Goal: Task Accomplishment & Management: Use online tool/utility

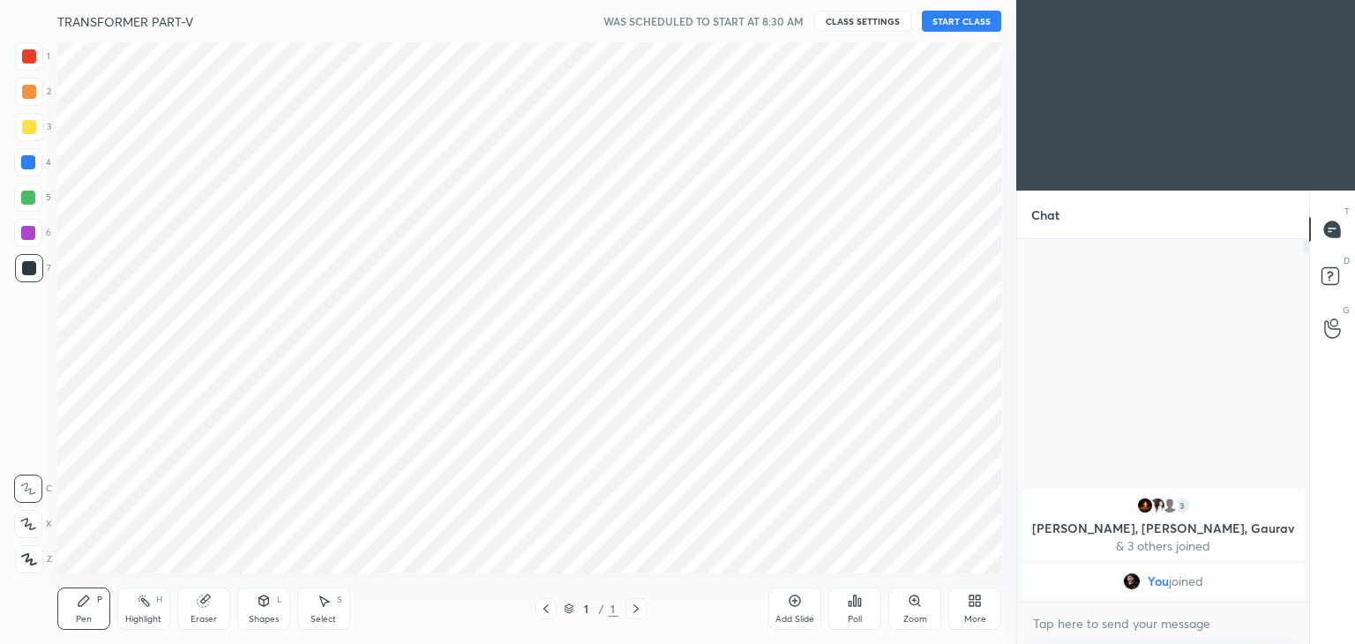
scroll to position [87662, 87249]
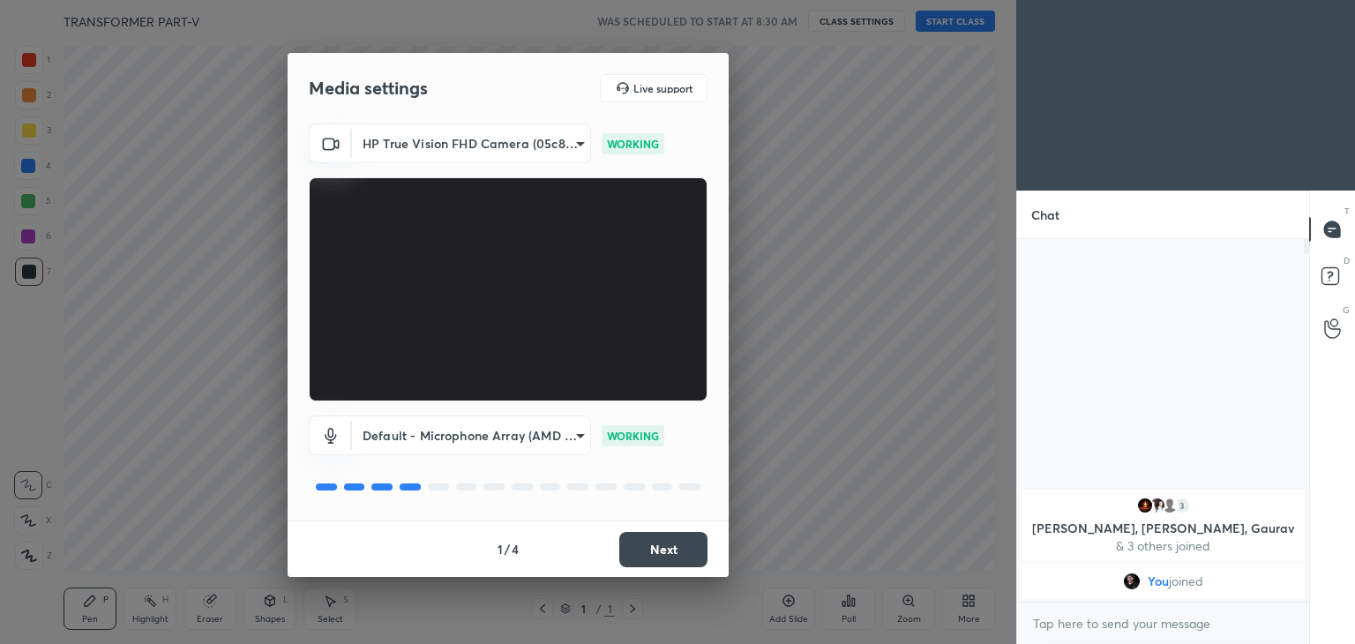
click at [681, 553] on button "Next" at bounding box center [663, 549] width 88 height 35
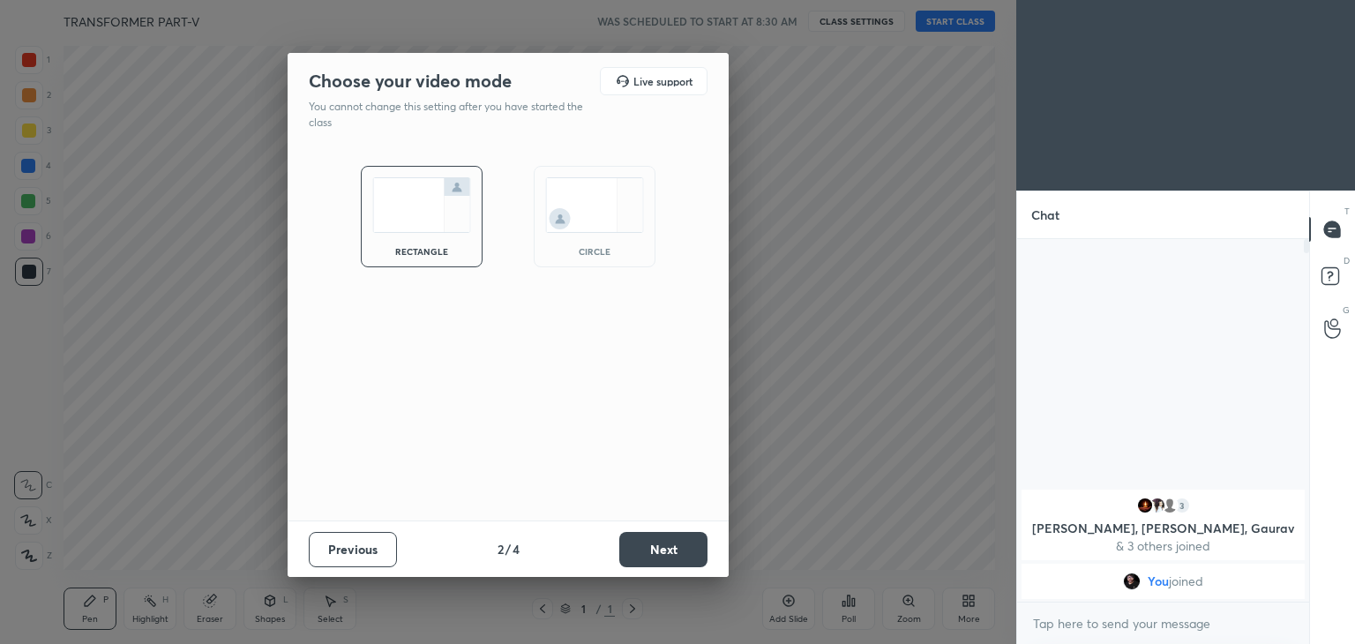
click at [681, 553] on button "Next" at bounding box center [663, 549] width 88 height 35
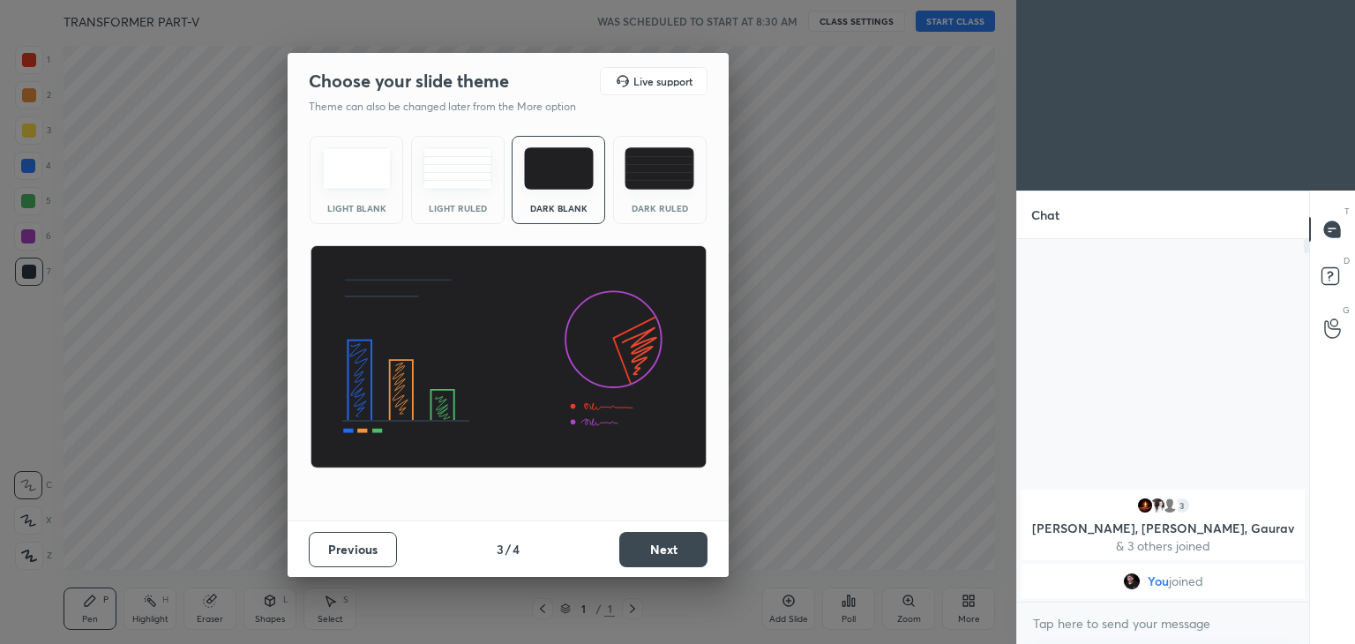
click at [681, 553] on button "Next" at bounding box center [663, 549] width 88 height 35
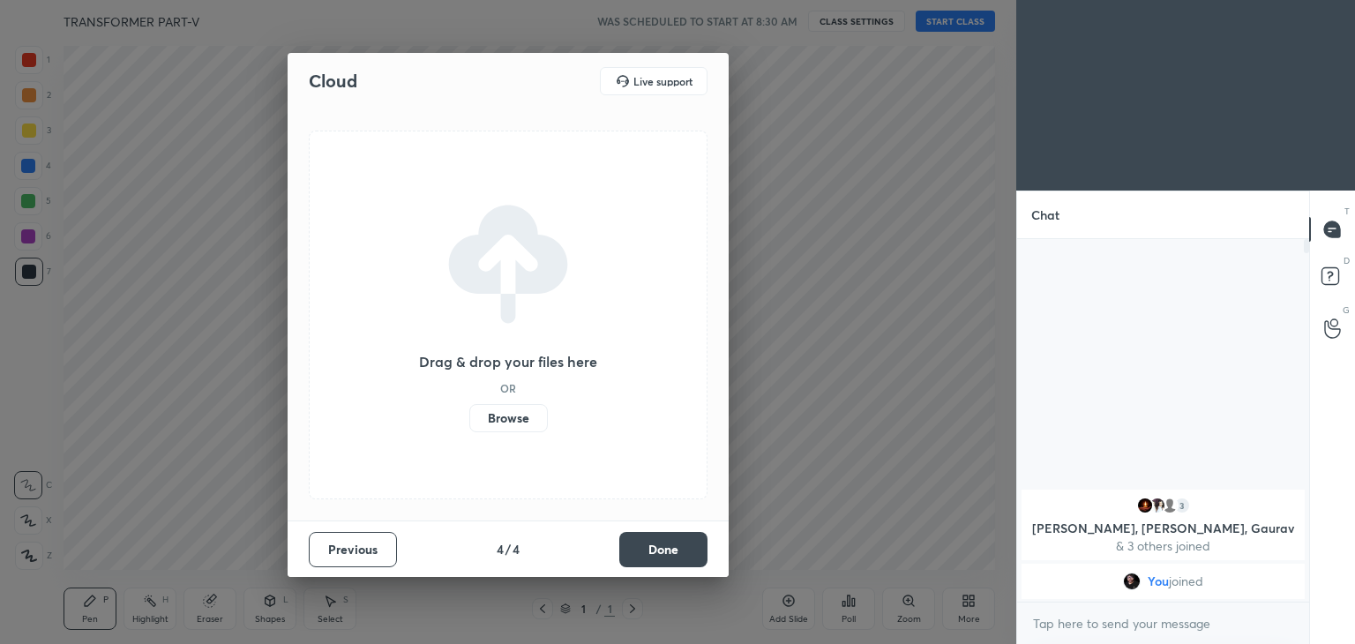
click at [681, 553] on button "Done" at bounding box center [663, 549] width 88 height 35
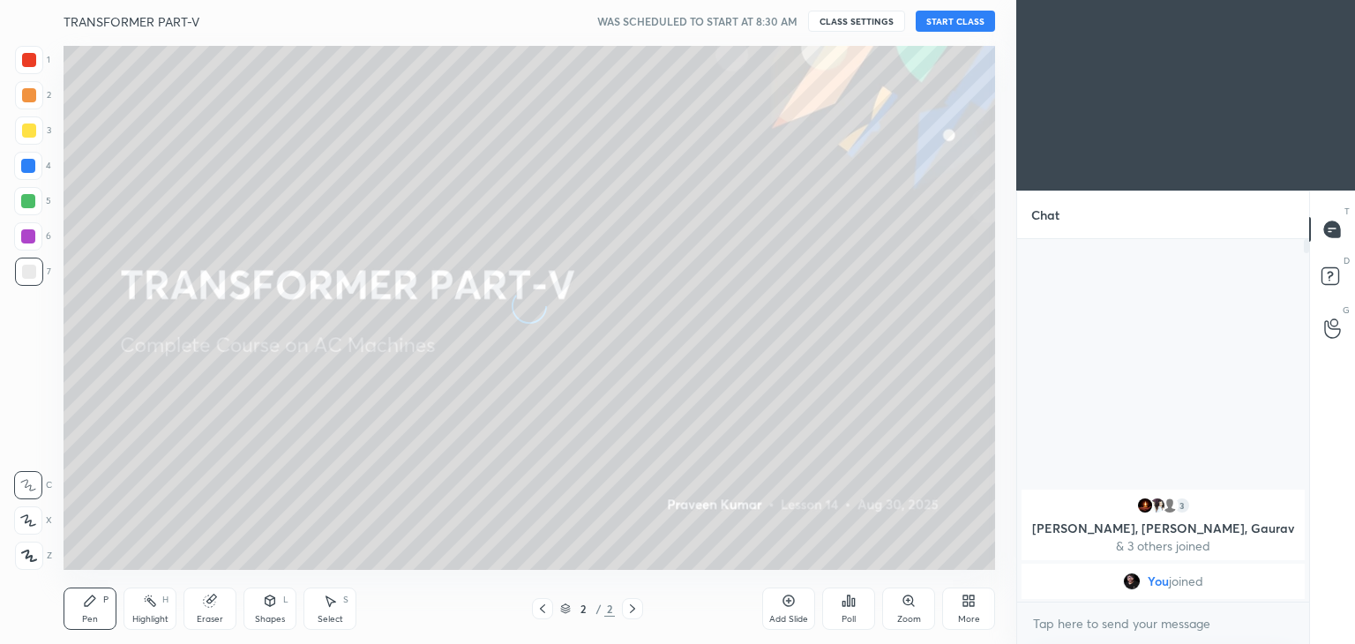
click at [945, 19] on button "START CLASS" at bounding box center [954, 21] width 79 height 21
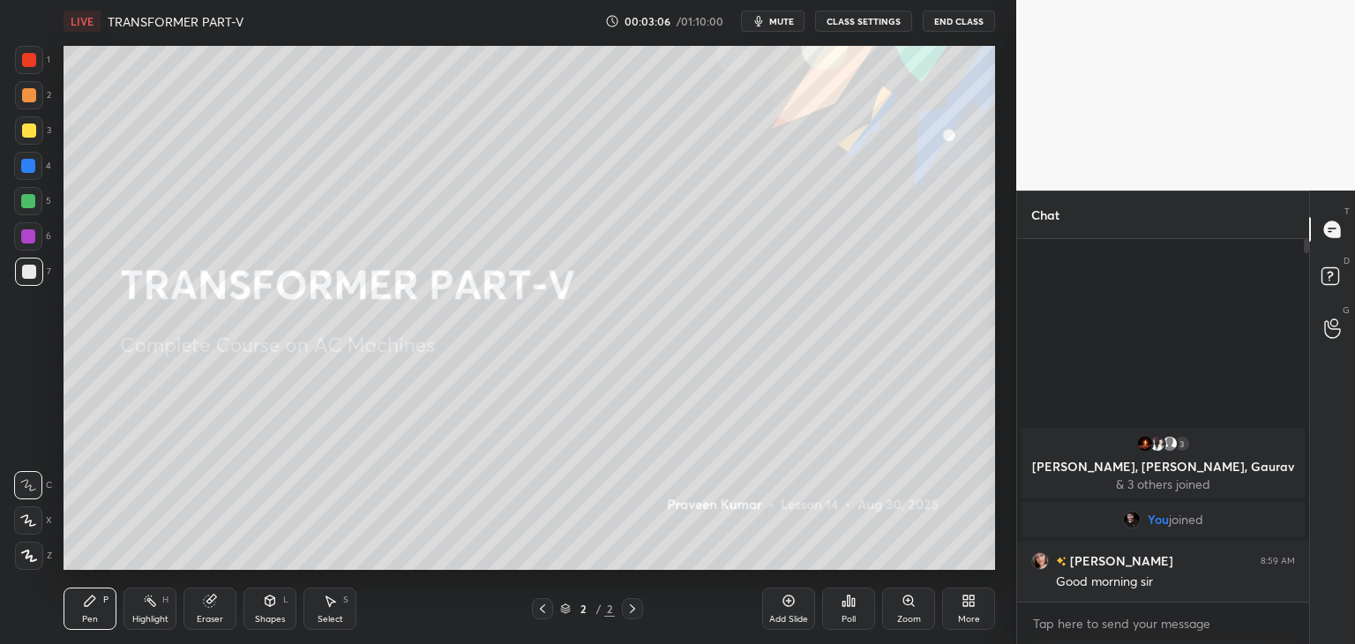
click at [32, 540] on div "Z" at bounding box center [33, 551] width 37 height 35
click at [112, 626] on div "Pen P" at bounding box center [89, 608] width 53 height 42
click at [969, 601] on icon at bounding box center [971, 603] width 4 height 4
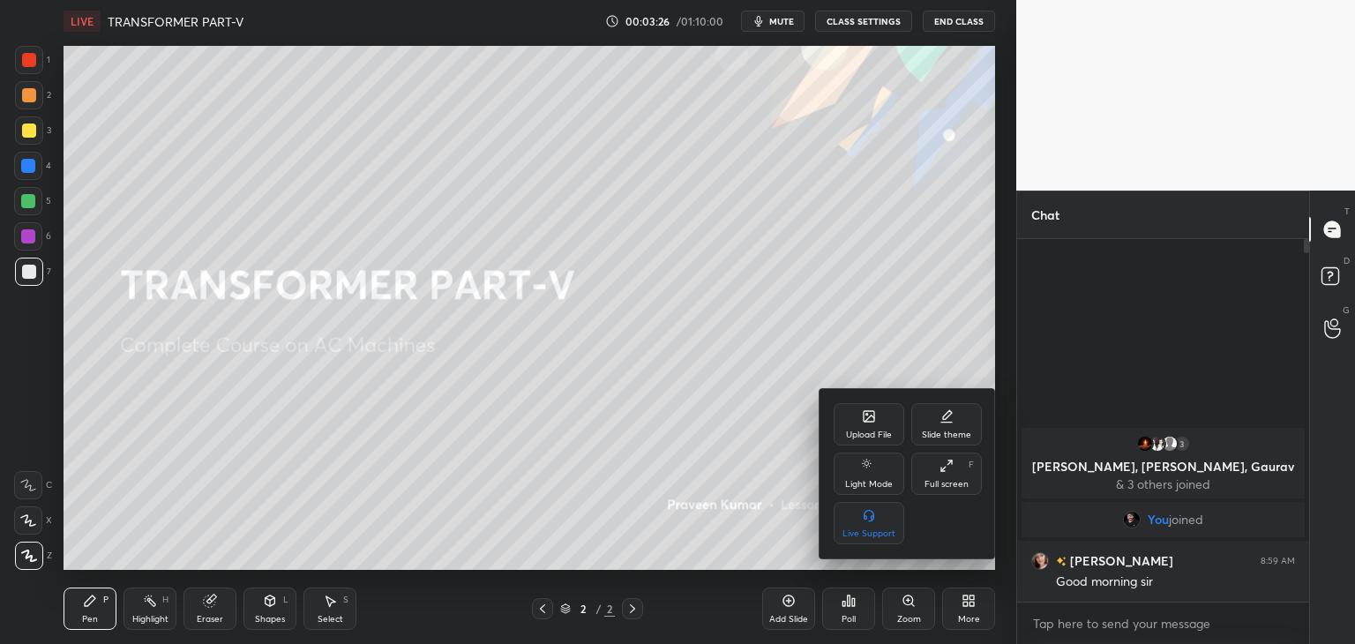
click at [860, 430] on div "Upload File" at bounding box center [869, 434] width 46 height 9
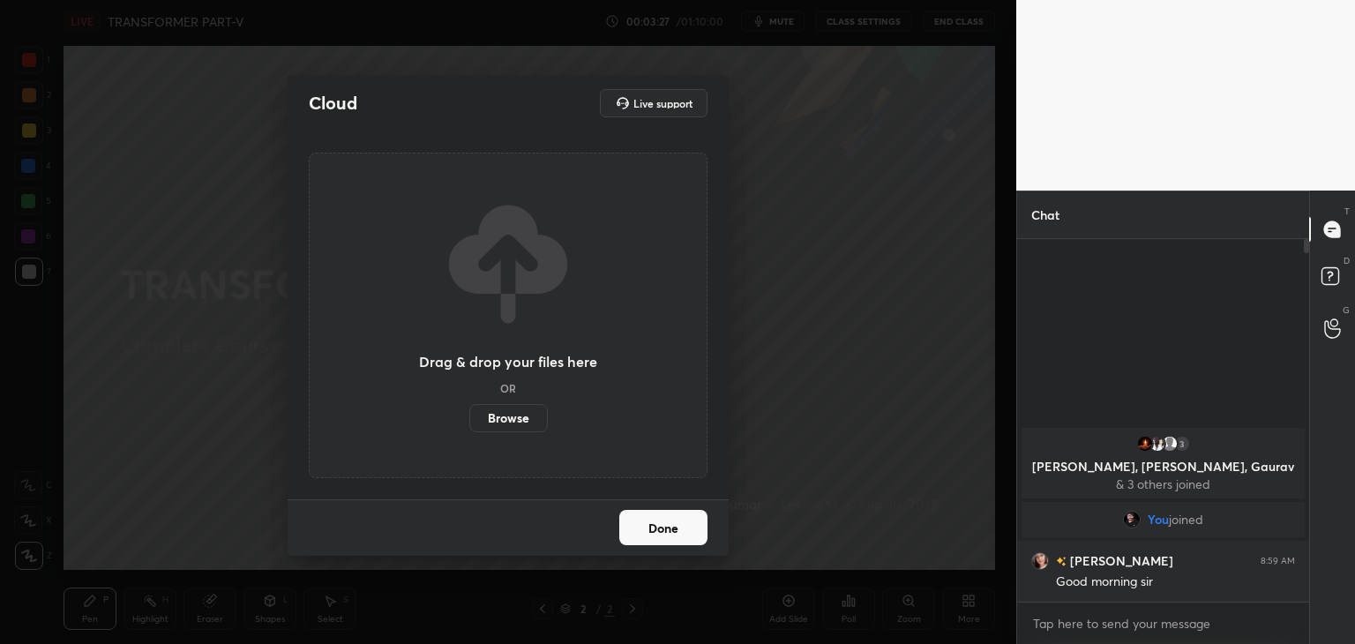
click at [512, 411] on label "Browse" at bounding box center [508, 418] width 78 height 28
click at [469, 411] on input "Browse" at bounding box center [469, 418] width 0 height 28
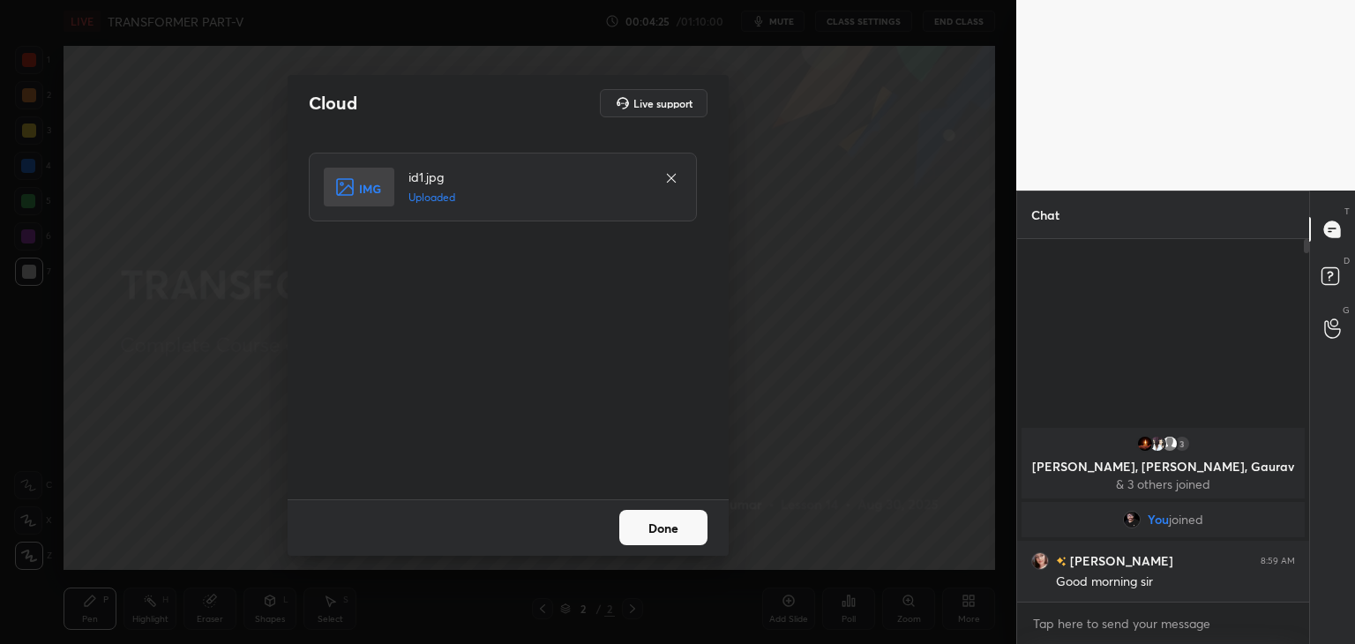
click at [670, 531] on button "Done" at bounding box center [663, 527] width 88 height 35
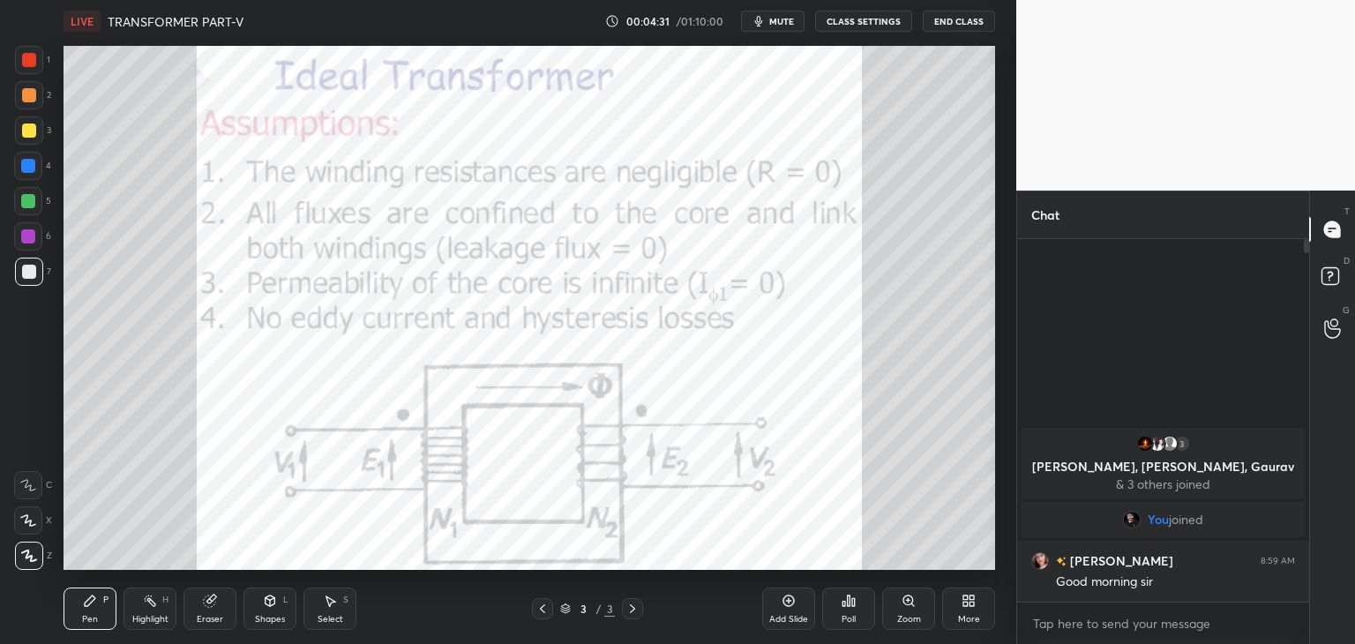
click at [28, 60] on div at bounding box center [29, 60] width 14 height 14
click at [784, 26] on button "mute" at bounding box center [772, 21] width 63 height 21
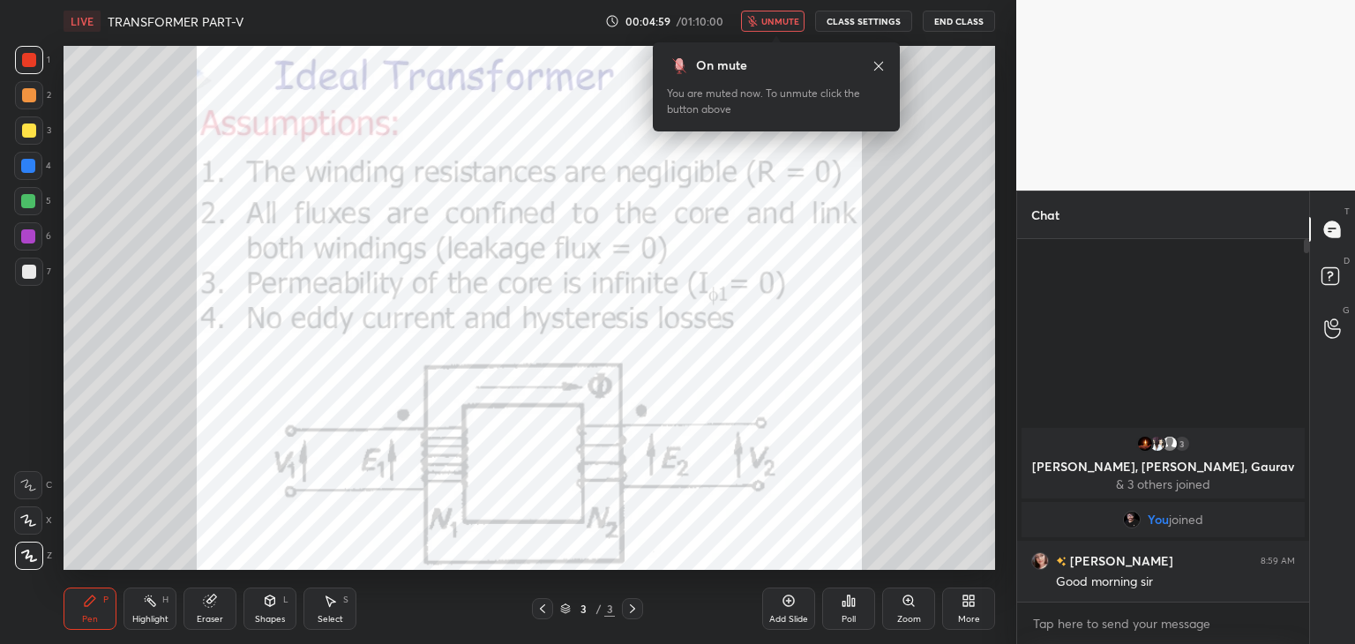
click at [776, 16] on span "unmute" at bounding box center [780, 21] width 38 height 12
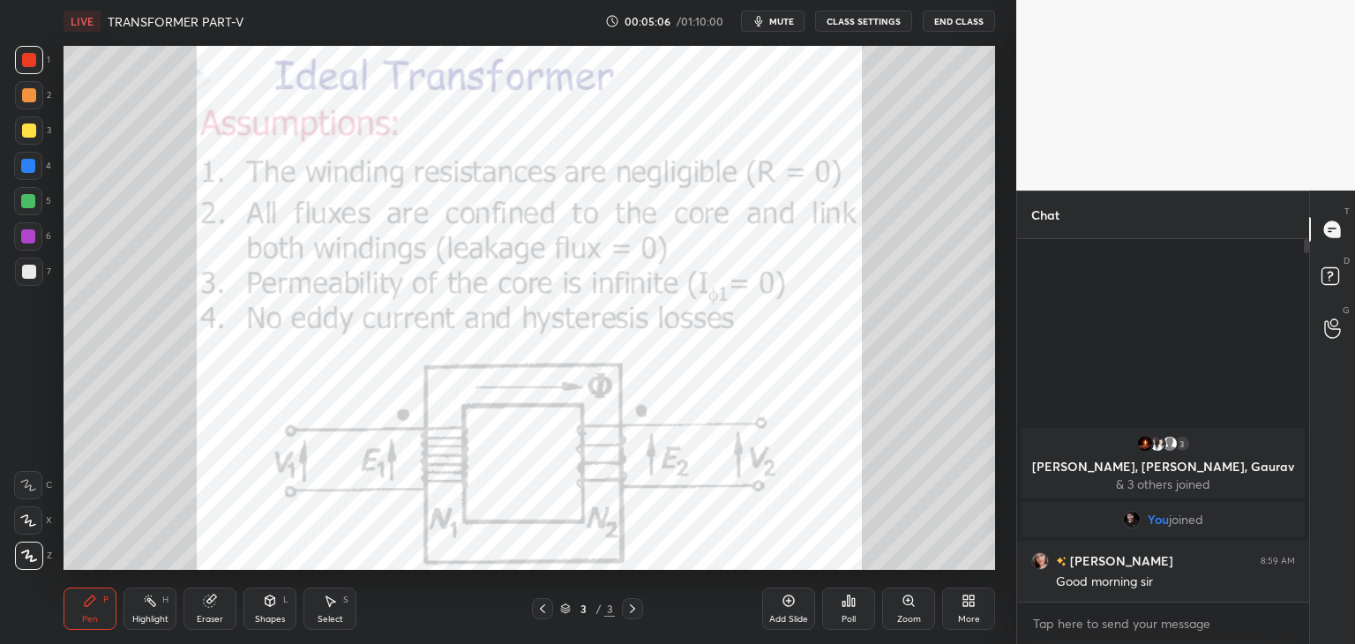
click at [780, 23] on span "mute" at bounding box center [781, 21] width 25 height 12
click at [781, 25] on span "unmute" at bounding box center [780, 21] width 38 height 12
click at [965, 608] on icon at bounding box center [968, 601] width 14 height 14
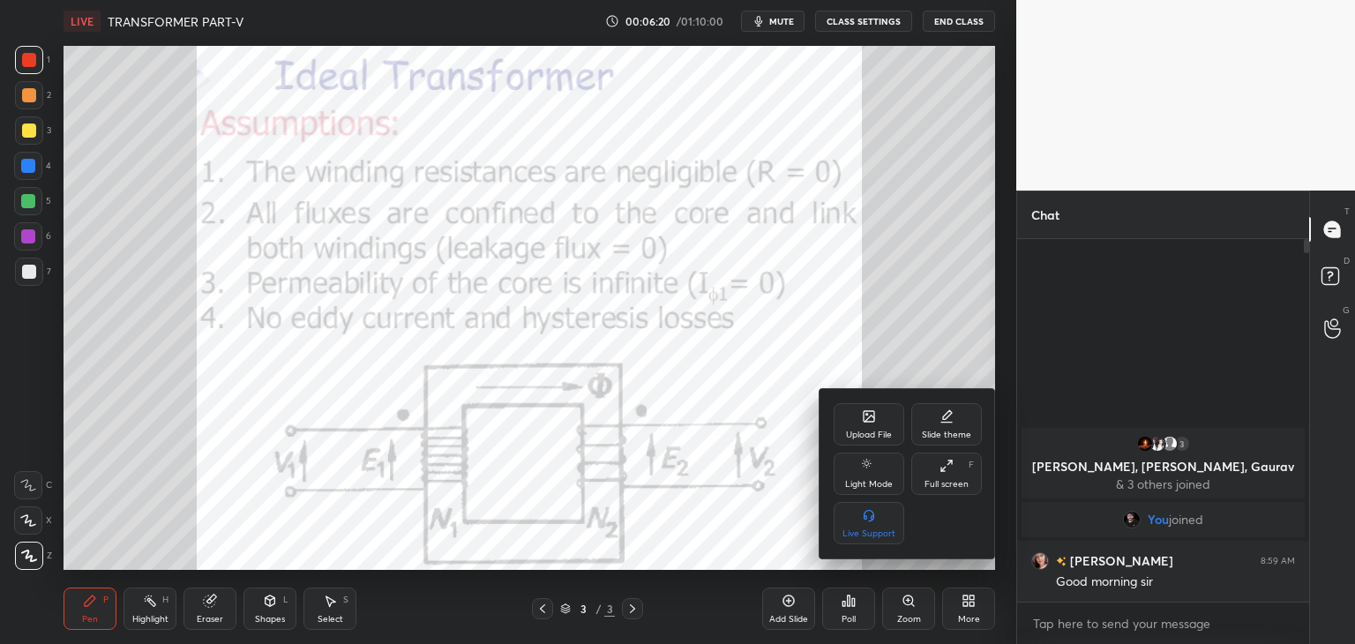
click at [862, 421] on icon at bounding box center [869, 416] width 14 height 14
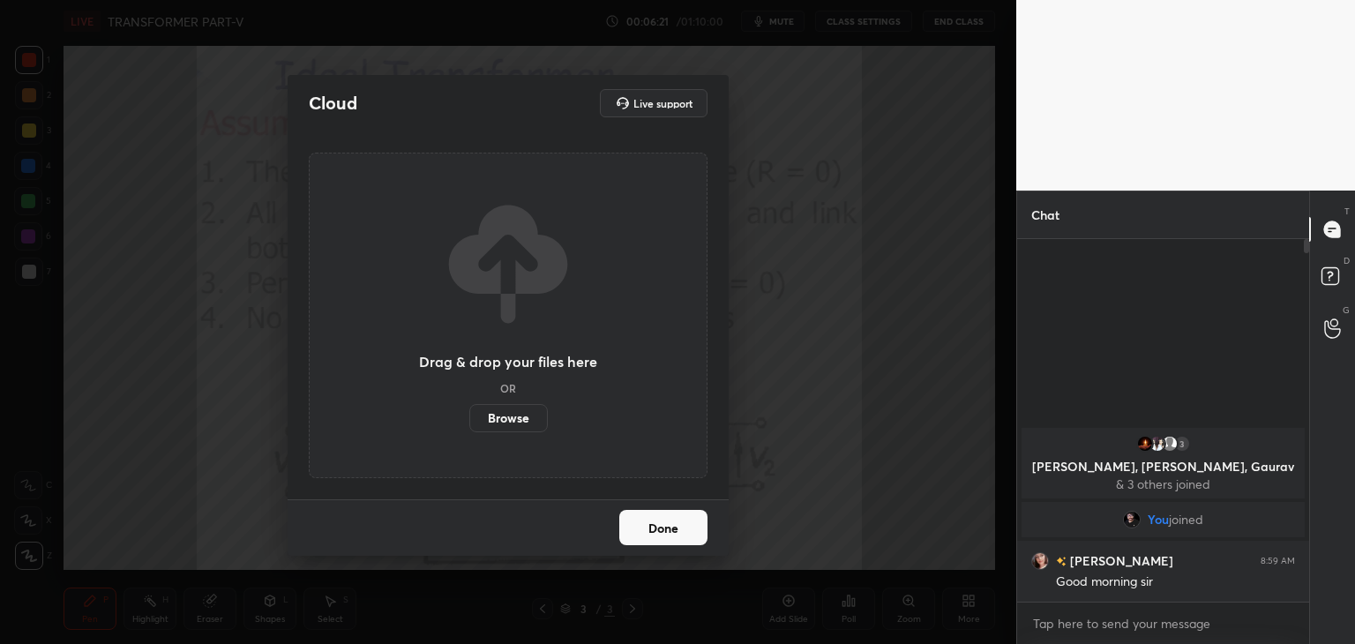
click at [519, 421] on label "Browse" at bounding box center [508, 418] width 78 height 28
click at [469, 421] on input "Browse" at bounding box center [469, 418] width 0 height 28
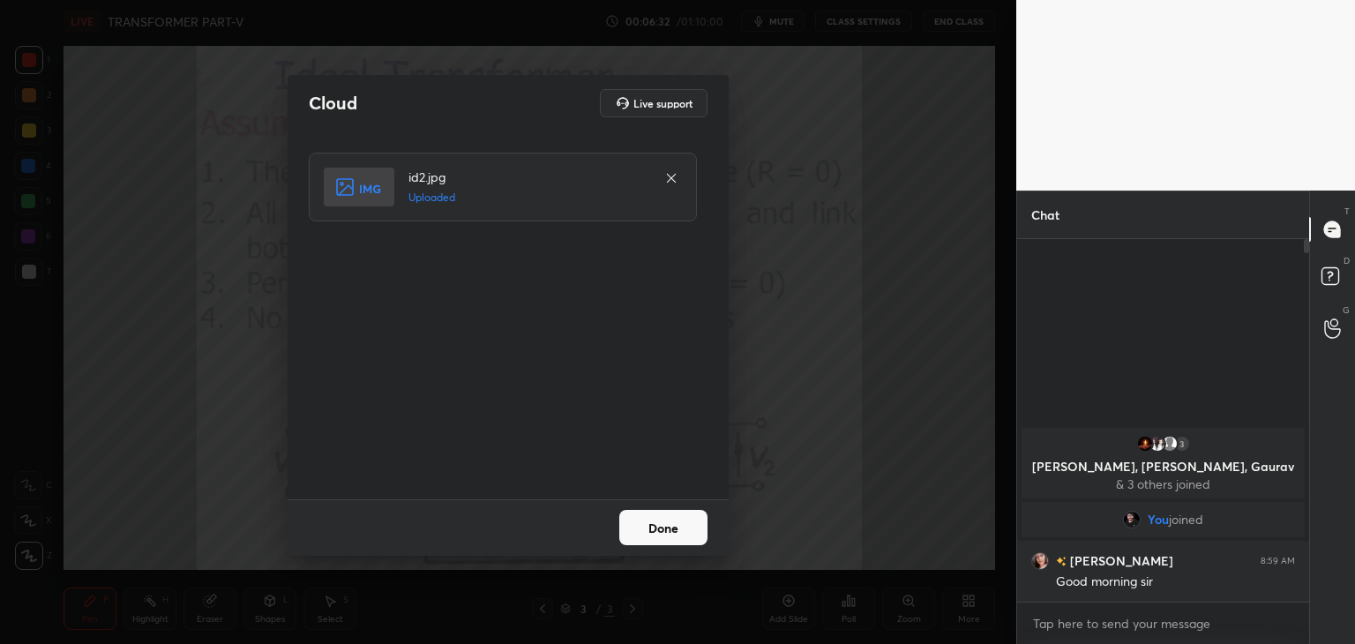
click at [661, 533] on button "Done" at bounding box center [663, 527] width 88 height 35
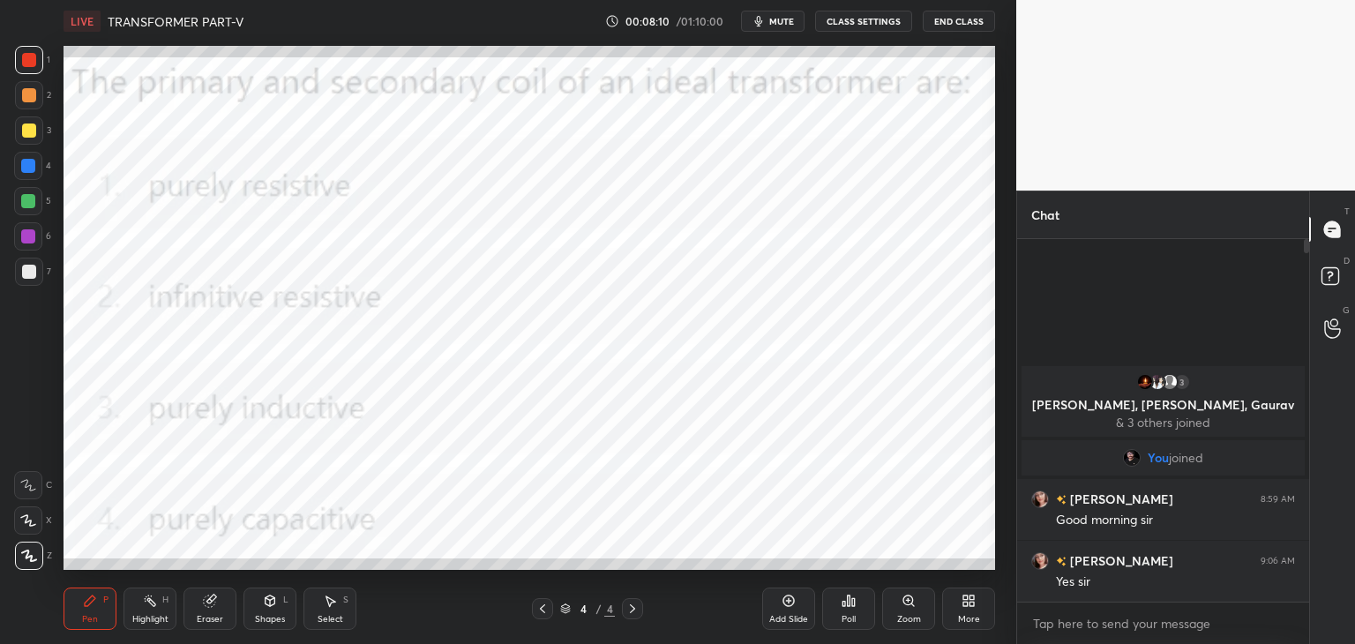
click at [790, 608] on icon at bounding box center [788, 601] width 14 height 14
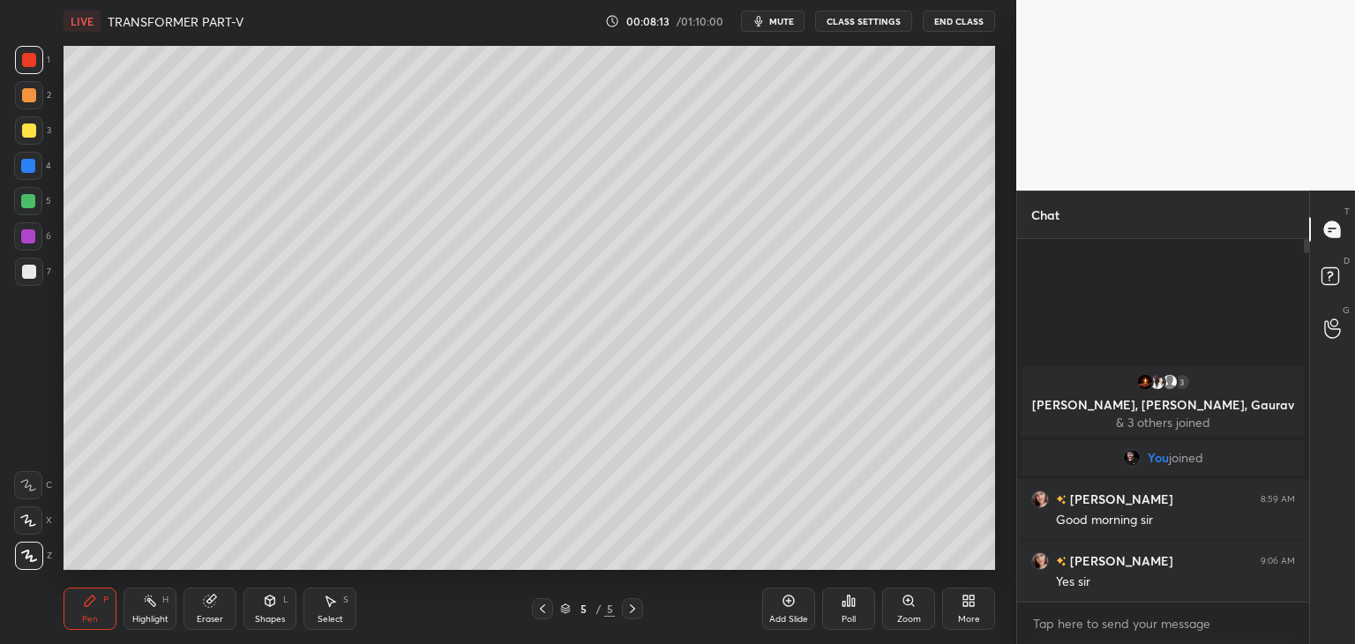
drag, startPoint x: 21, startPoint y: 127, endPoint x: 53, endPoint y: 131, distance: 31.9
click at [20, 127] on div at bounding box center [29, 130] width 28 height 28
click at [28, 281] on div at bounding box center [29, 272] width 28 height 28
click at [799, 612] on div "Add Slide" at bounding box center [788, 608] width 53 height 42
click at [28, 172] on div at bounding box center [28, 166] width 14 height 14
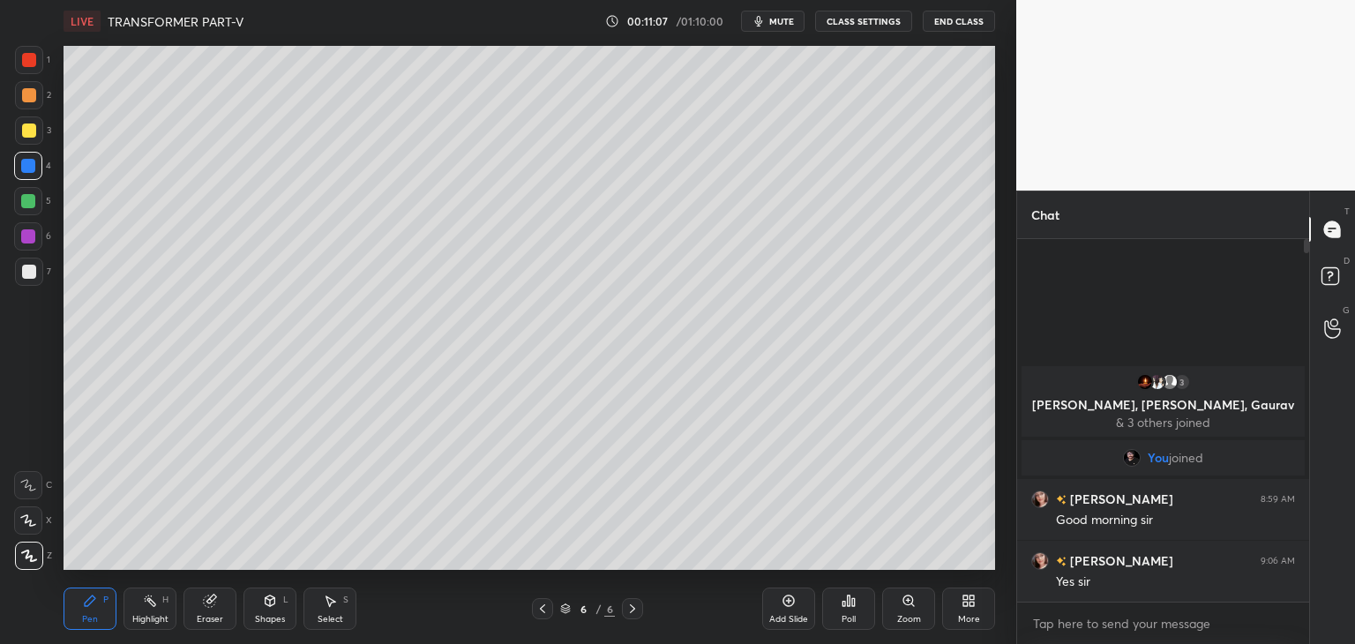
click at [27, 57] on div at bounding box center [29, 60] width 14 height 14
drag, startPoint x: 790, startPoint y: 616, endPoint x: 767, endPoint y: 640, distance: 33.7
click at [788, 616] on div "Add Slide" at bounding box center [788, 619] width 39 height 9
click at [41, 208] on div at bounding box center [28, 201] width 28 height 28
click at [32, 162] on div at bounding box center [28, 166] width 14 height 14
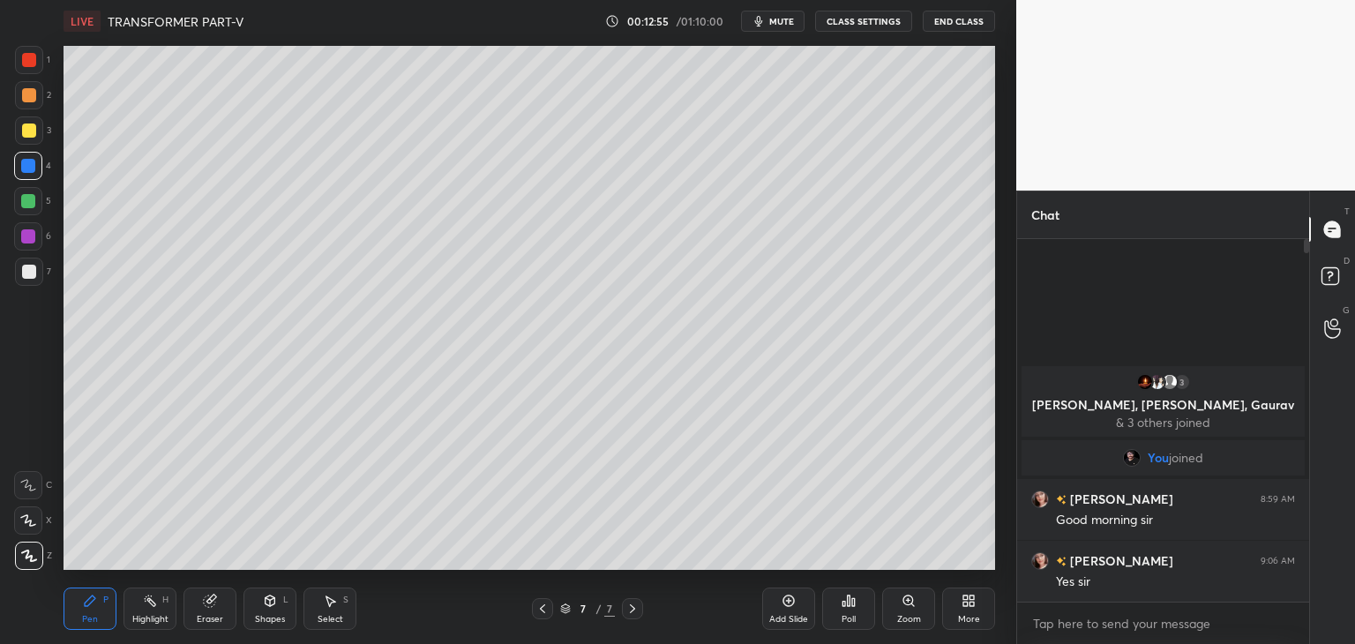
click at [38, 127] on div at bounding box center [29, 130] width 28 height 28
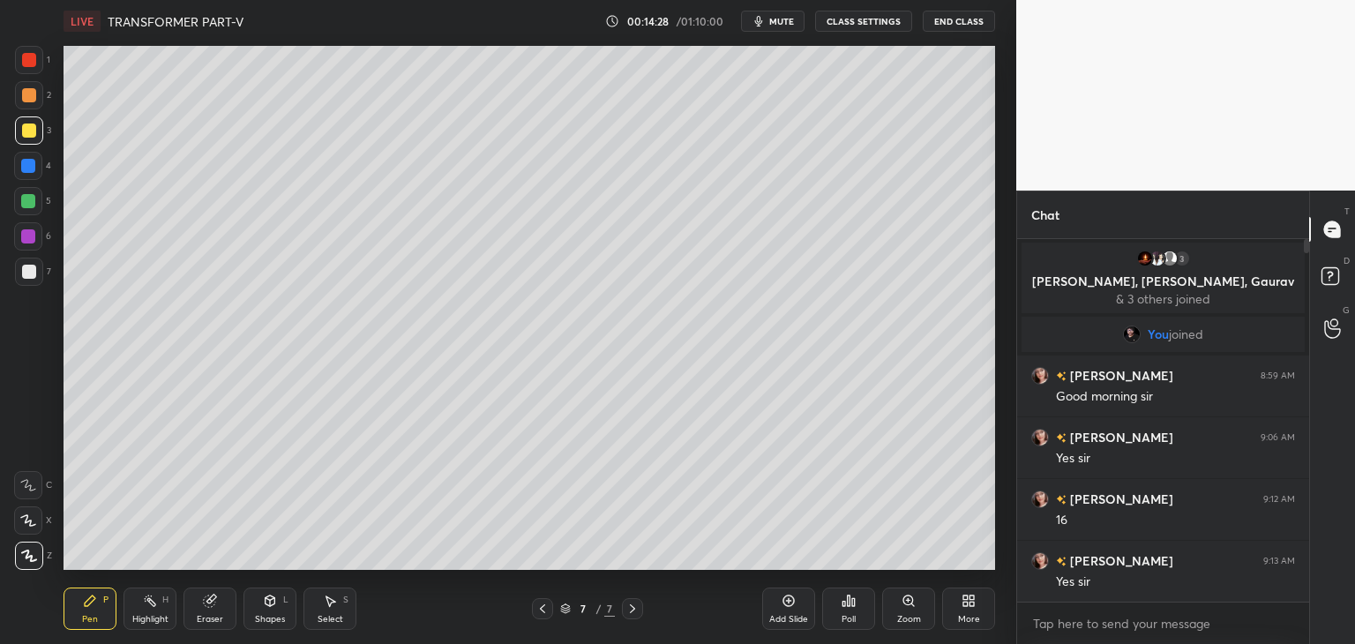
click at [788, 608] on div "Add Slide" at bounding box center [788, 608] width 53 height 42
click at [31, 57] on div at bounding box center [29, 60] width 14 height 14
click at [26, 129] on div at bounding box center [29, 130] width 14 height 14
click at [26, 63] on div at bounding box center [29, 60] width 14 height 14
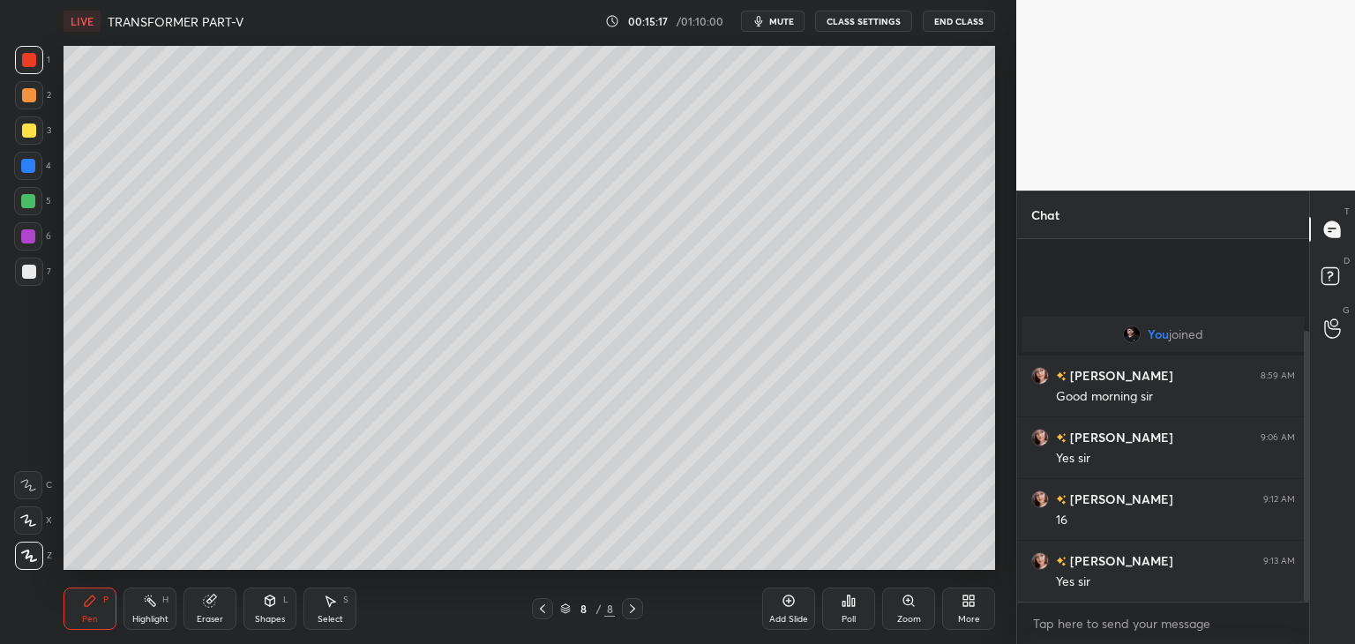
scroll to position [123, 0]
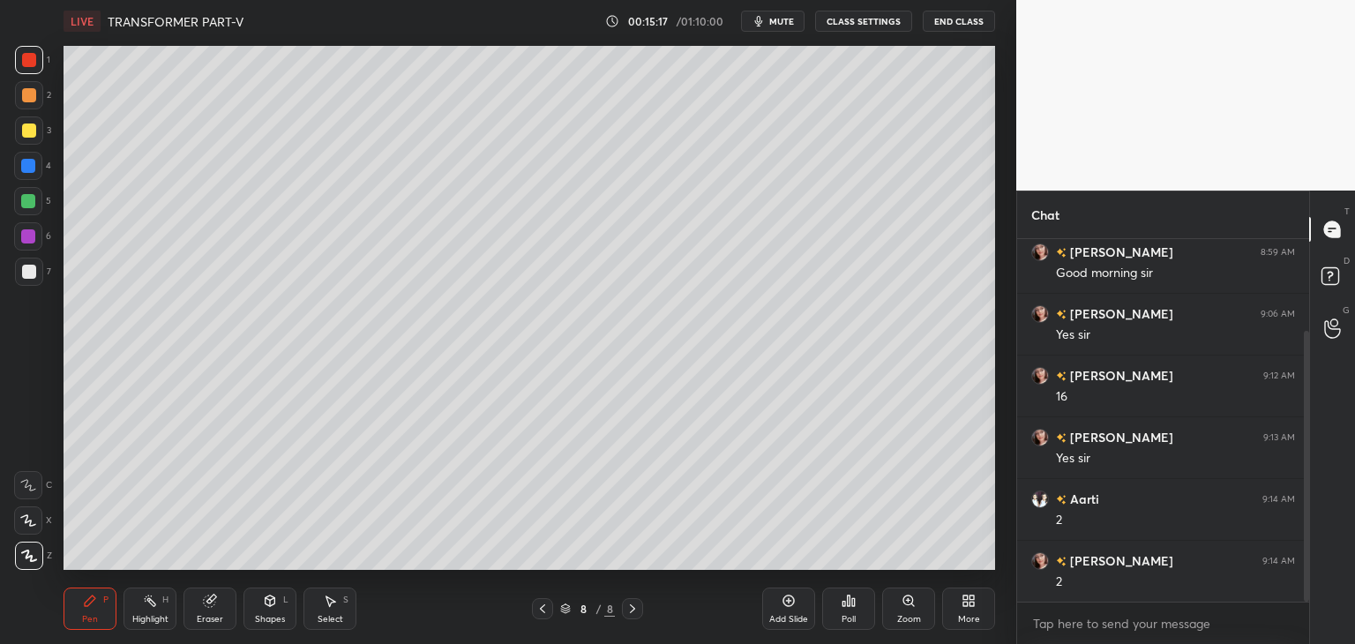
drag, startPoint x: 1307, startPoint y: 508, endPoint x: 1312, endPoint y: 652, distance: 143.9
click at [1312, 0] on html "1 2 3 4 5 6 7 C X Z C X Z E E Erase all H H LIVE TRANSFORMER PART-V 00:15:17 / …" at bounding box center [677, 0] width 1355 height 0
drag, startPoint x: 25, startPoint y: 130, endPoint x: 30, endPoint y: 121, distance: 10.3
click at [25, 130] on div at bounding box center [29, 130] width 14 height 14
click at [783, 21] on span "mute" at bounding box center [781, 21] width 25 height 12
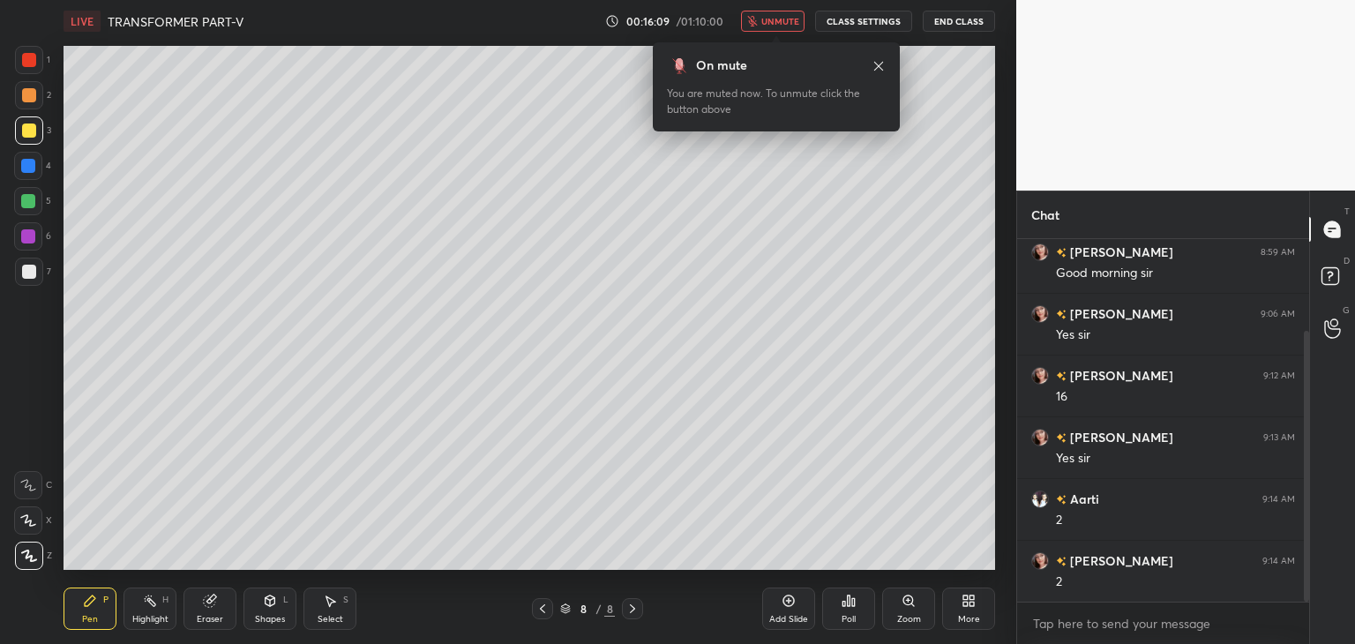
click at [758, 20] on icon "button" at bounding box center [752, 21] width 11 height 11
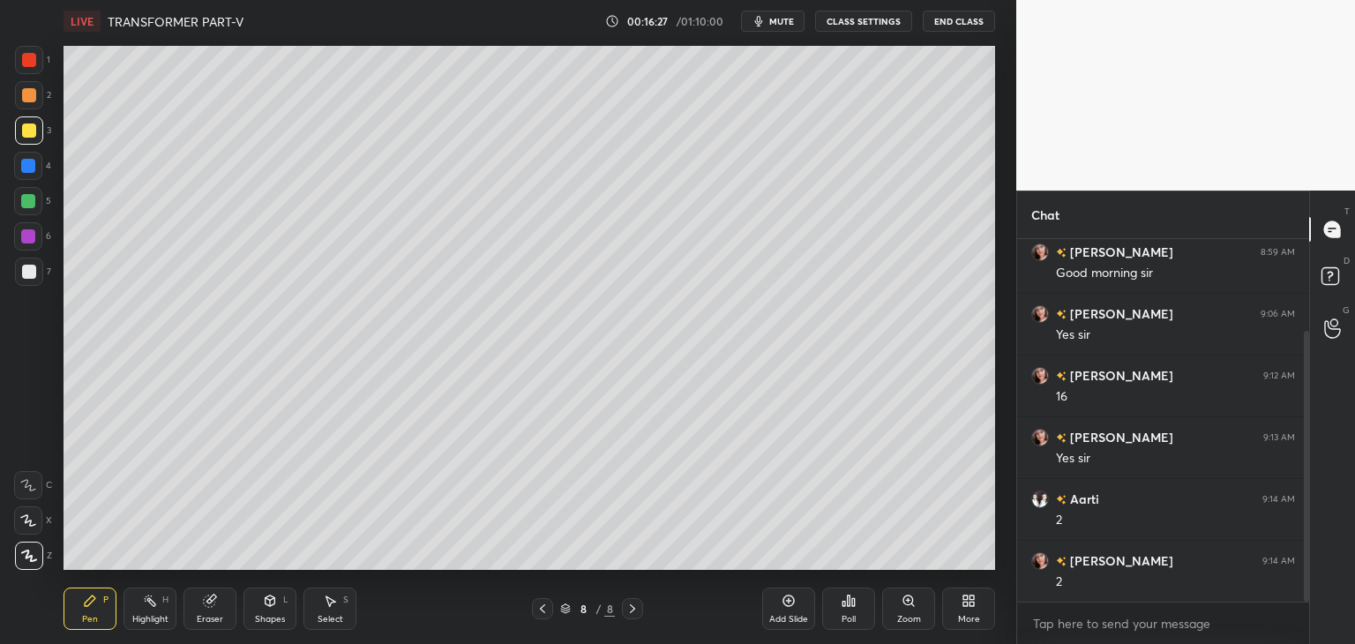
scroll to position [185, 0]
click at [791, 605] on div "Add Slide" at bounding box center [788, 608] width 53 height 42
click at [339, 611] on div "Select S" at bounding box center [329, 608] width 53 height 42
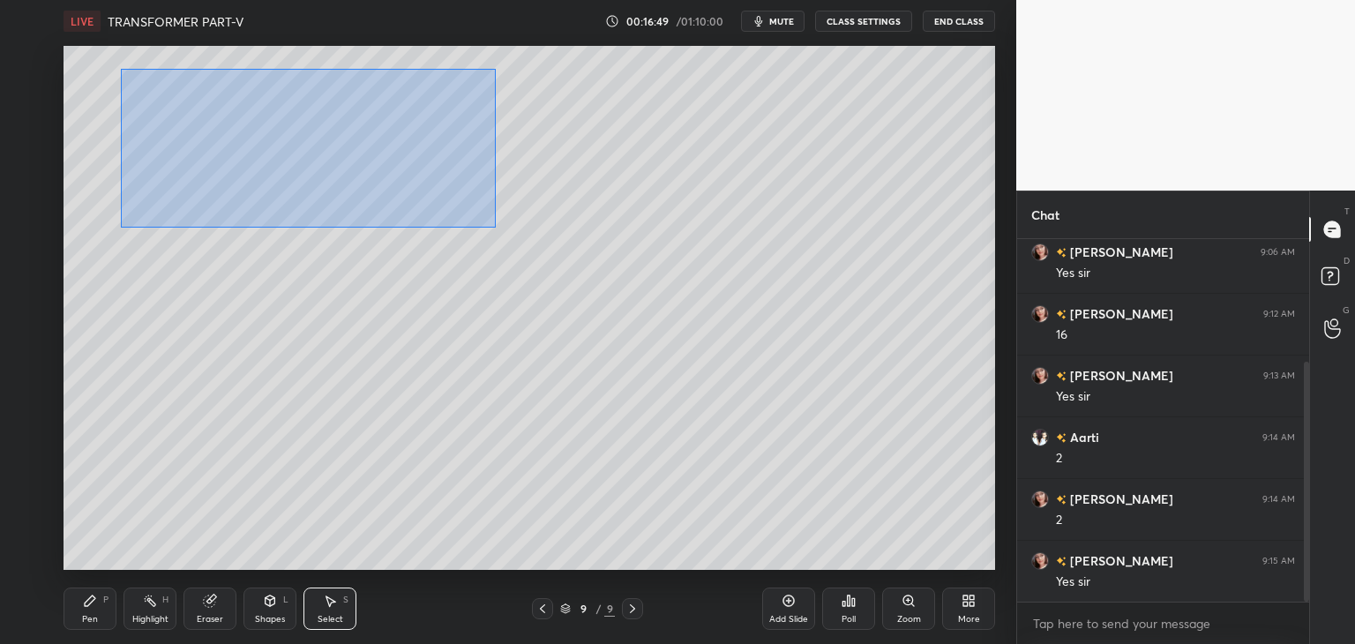
drag, startPoint x: 120, startPoint y: 69, endPoint x: 459, endPoint y: 194, distance: 361.1
click at [487, 220] on div "0 ° Undo Copy Duplicate Duplicate to new slide Delete" at bounding box center [528, 308] width 931 height 524
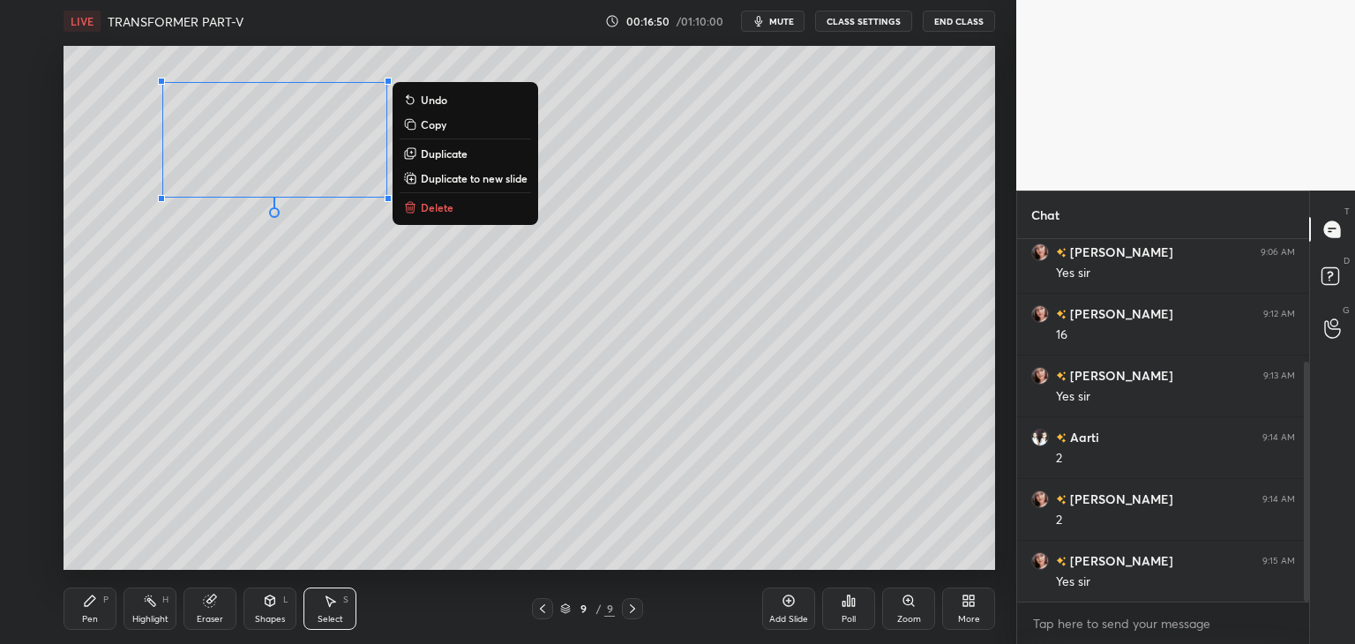
click at [446, 155] on p "Duplicate" at bounding box center [444, 153] width 47 height 14
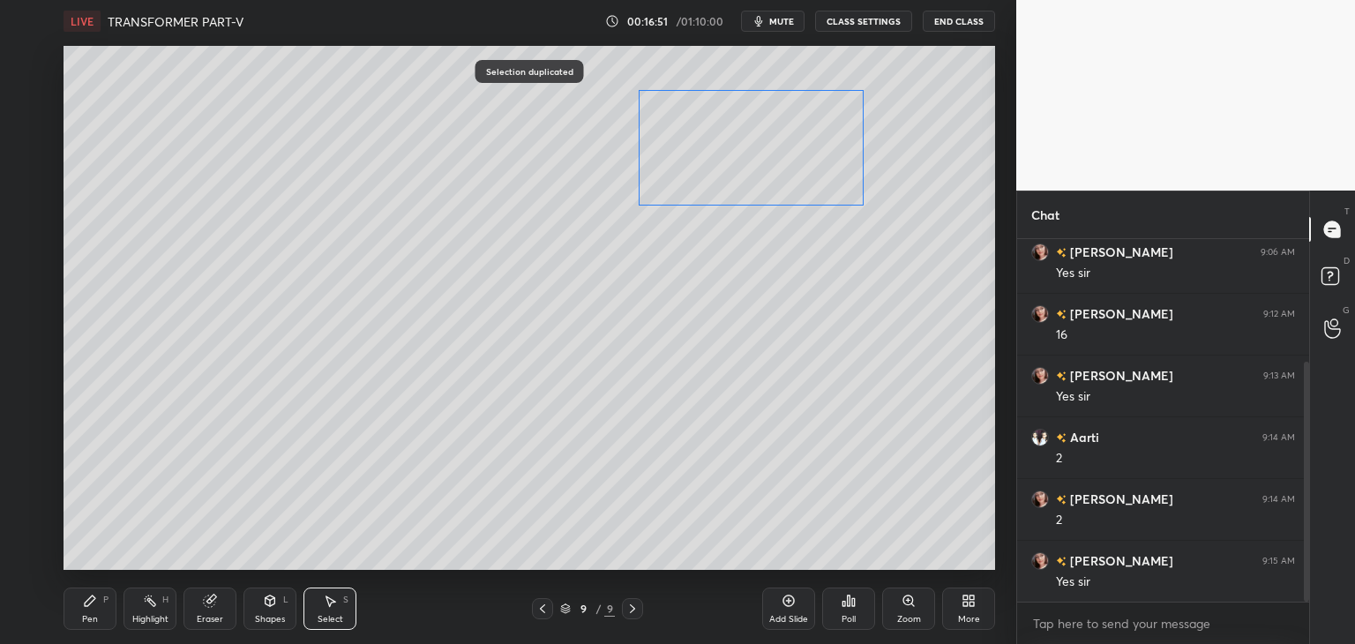
drag, startPoint x: 330, startPoint y: 158, endPoint x: 786, endPoint y: 146, distance: 456.1
click at [786, 146] on div "0 ° Undo Copy Duplicate Duplicate to new slide Delete" at bounding box center [528, 308] width 931 height 524
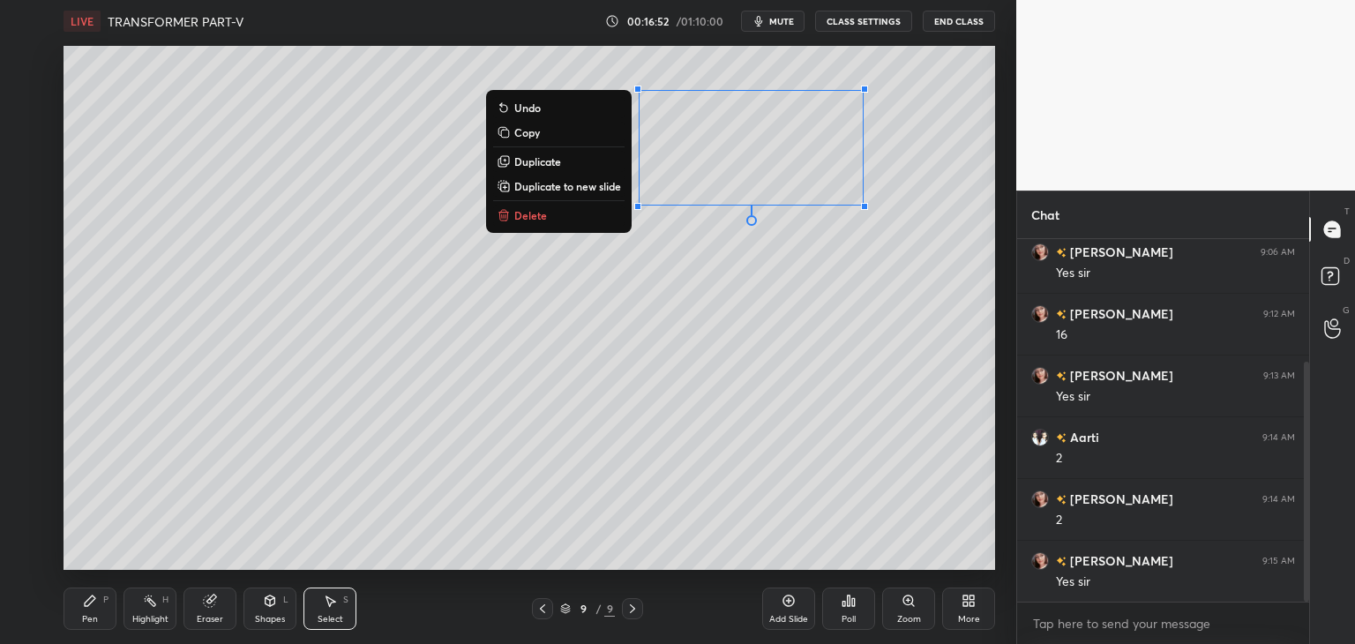
click at [543, 162] on p "Duplicate" at bounding box center [537, 161] width 47 height 14
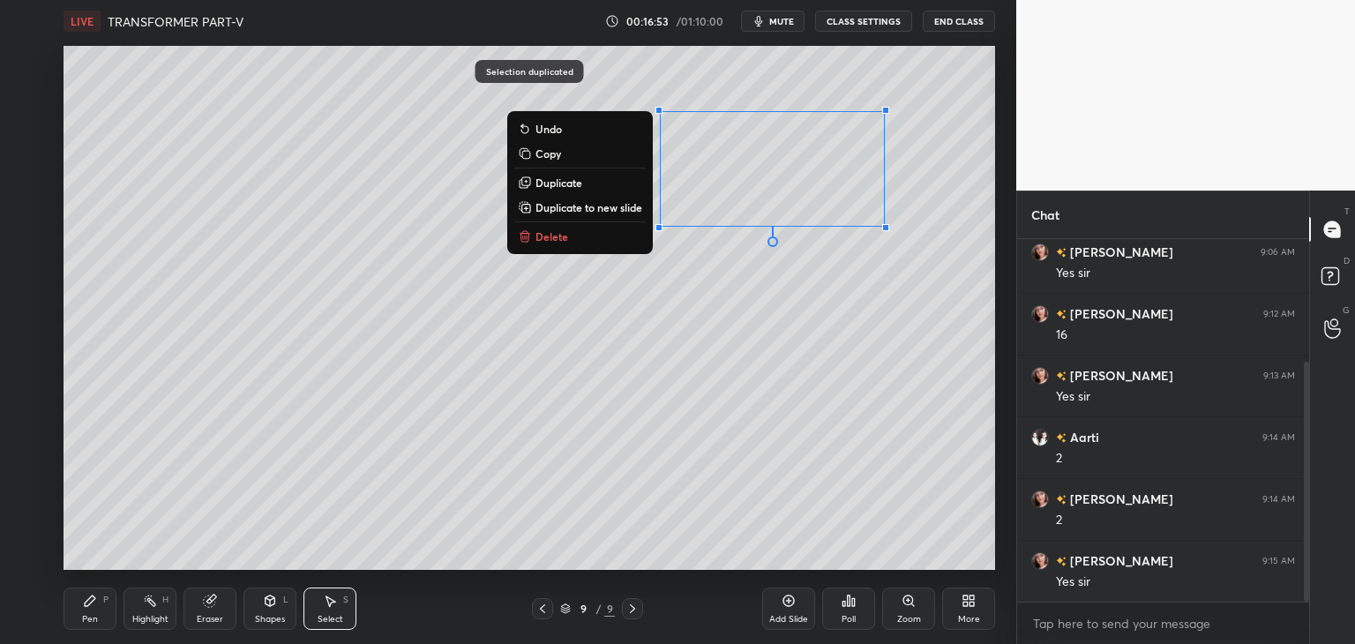
drag, startPoint x: 567, startPoint y: 191, endPoint x: 334, endPoint y: 347, distance: 279.8
click at [335, 350] on div "0 ° Undo Copy Duplicate Duplicate to new slide Delete" at bounding box center [528, 308] width 931 height 524
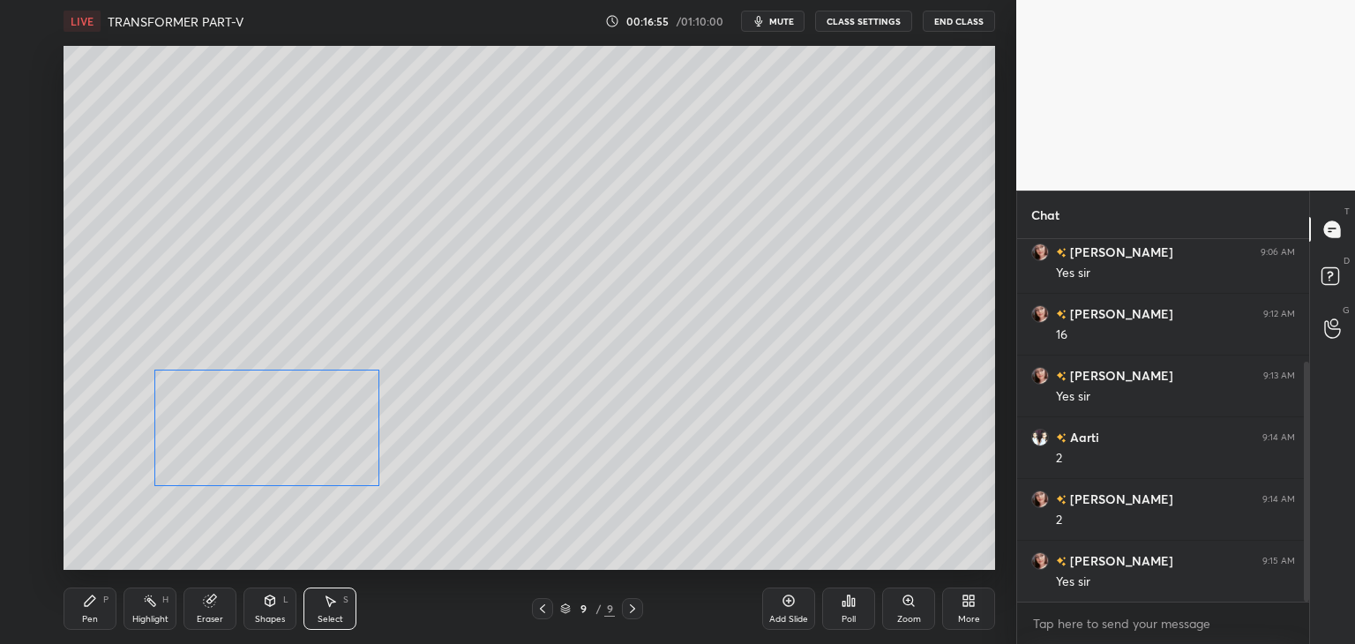
drag, startPoint x: 773, startPoint y: 187, endPoint x: 273, endPoint y: 440, distance: 559.7
click at [273, 440] on div "0 ° Undo Copy Duplicate Duplicate to new slide Delete" at bounding box center [528, 308] width 931 height 524
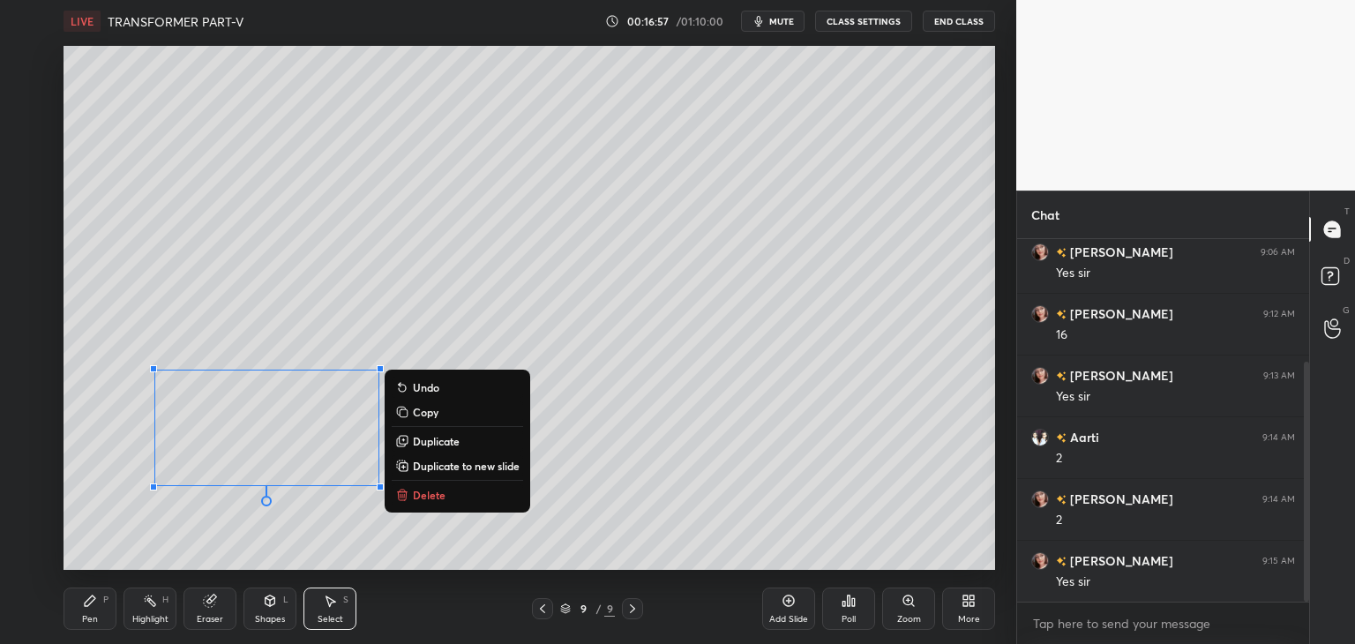
click at [437, 438] on p "Duplicate" at bounding box center [436, 441] width 47 height 14
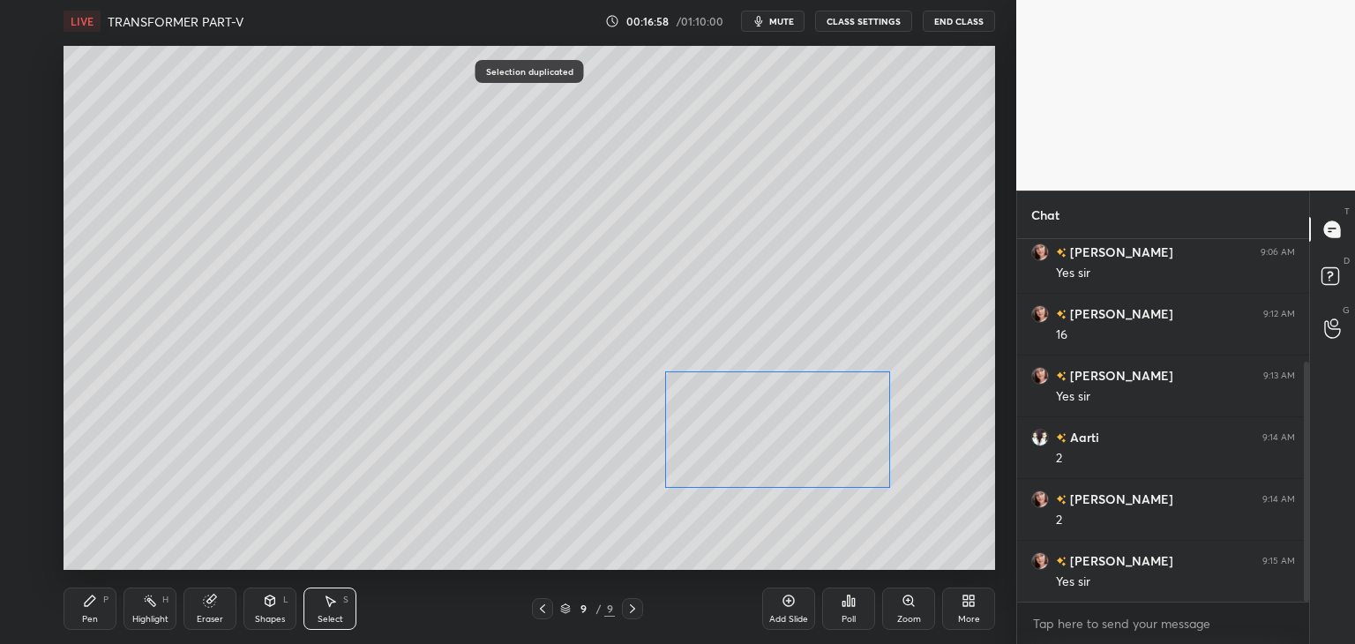
drag, startPoint x: 410, startPoint y: 433, endPoint x: 781, endPoint y: 426, distance: 370.5
click at [781, 426] on div "0 ° Undo Copy Duplicate Duplicate to new slide Delete" at bounding box center [528, 308] width 931 height 524
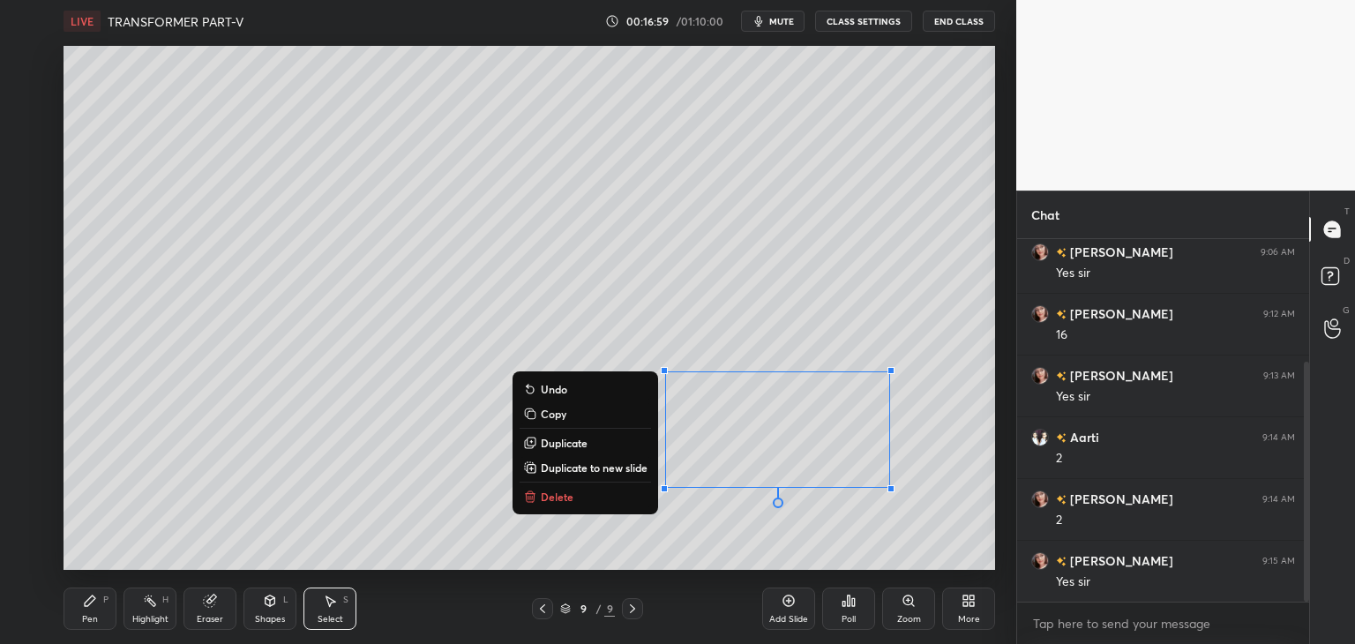
click at [93, 607] on icon at bounding box center [90, 601] width 14 height 14
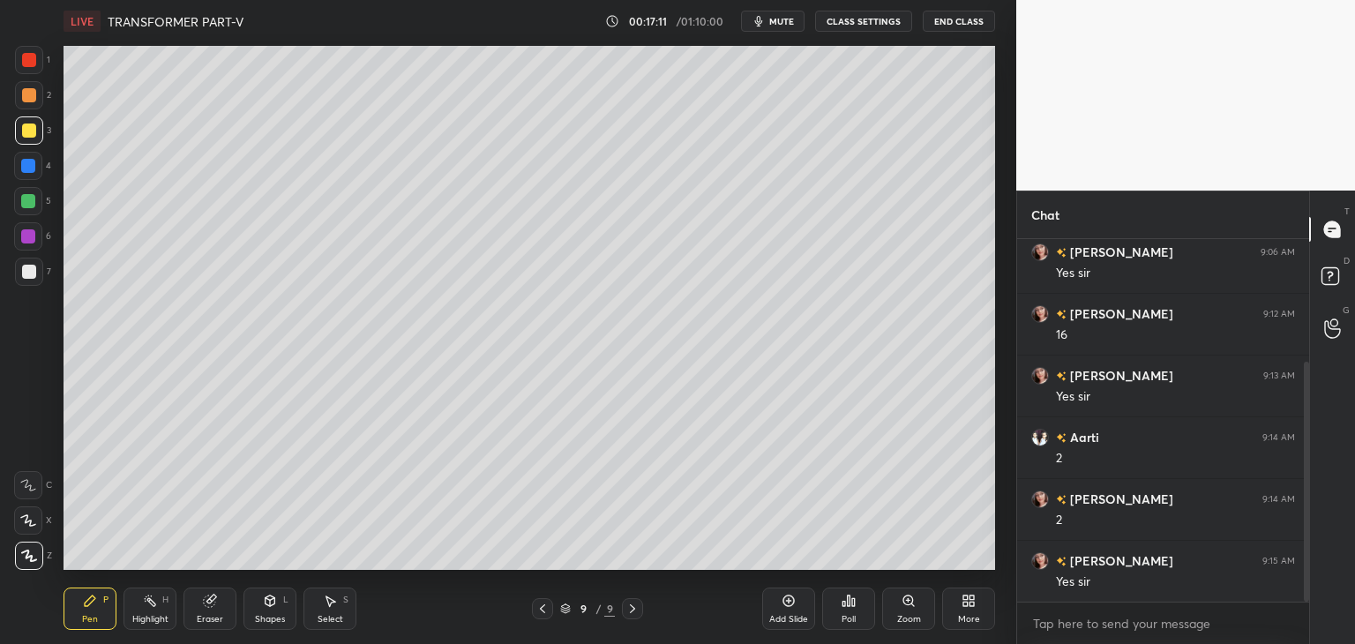
click at [34, 168] on div at bounding box center [28, 166] width 14 height 14
click at [212, 616] on div "Eraser" at bounding box center [210, 619] width 26 height 9
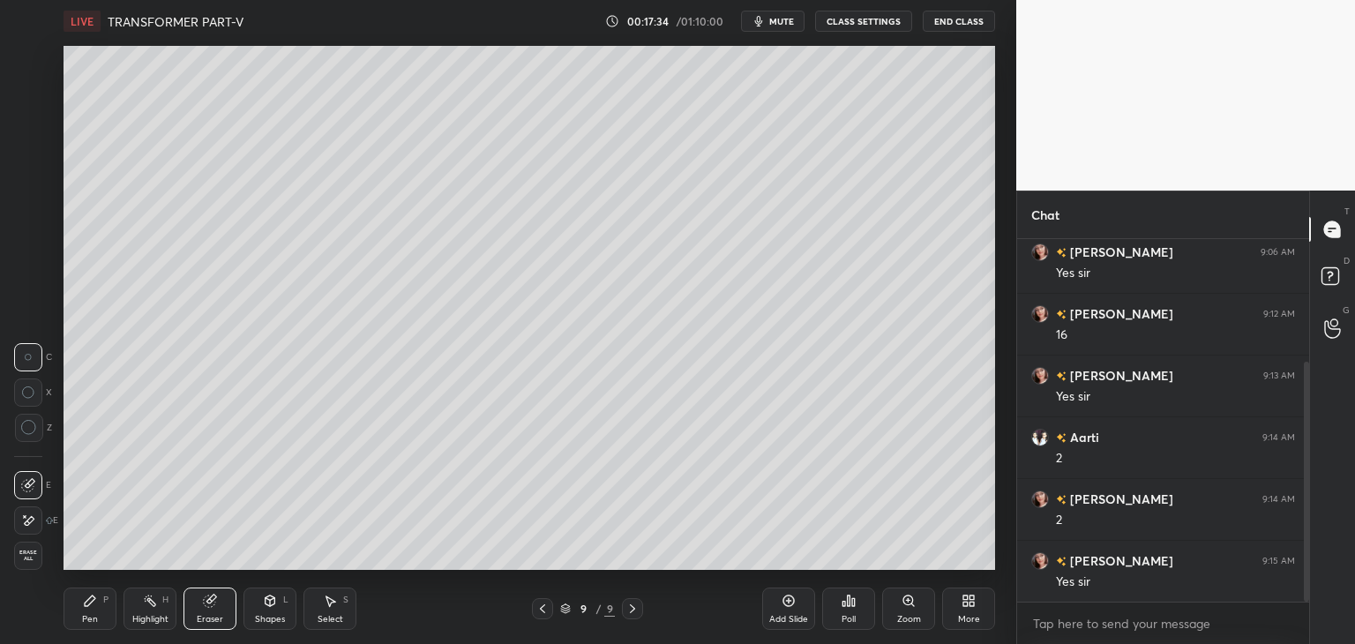
click at [96, 609] on div "Pen P" at bounding box center [89, 608] width 53 height 42
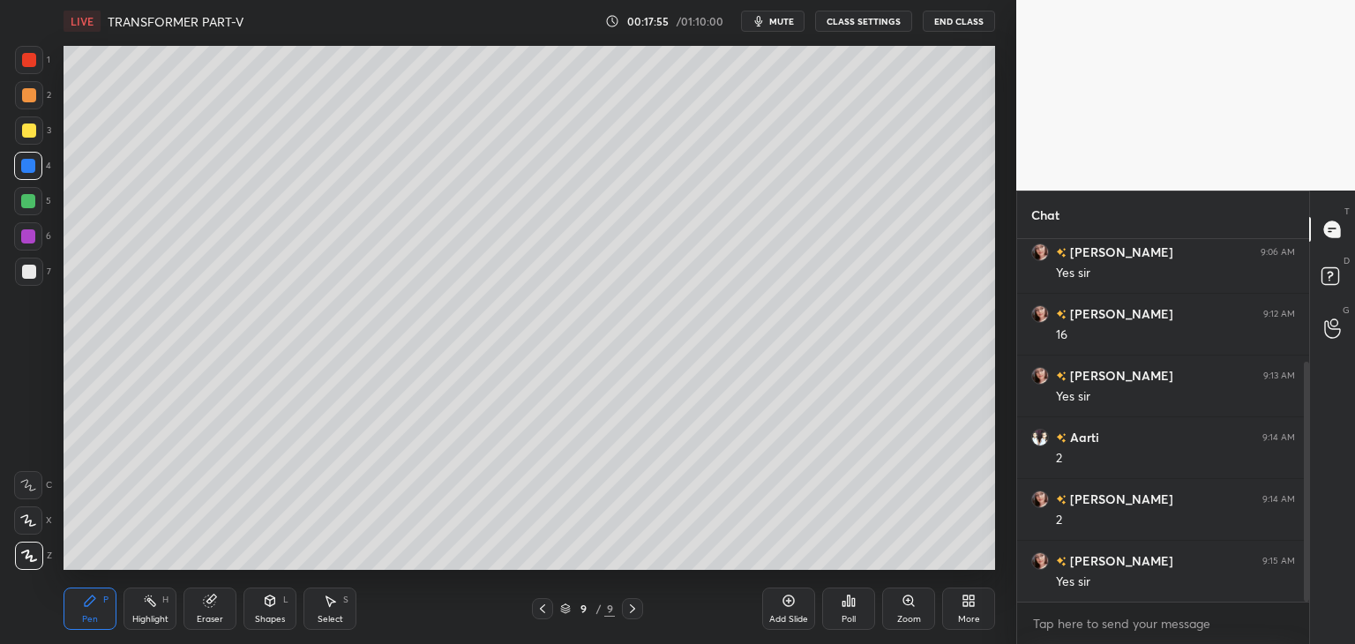
click at [210, 620] on div "Eraser" at bounding box center [210, 619] width 26 height 9
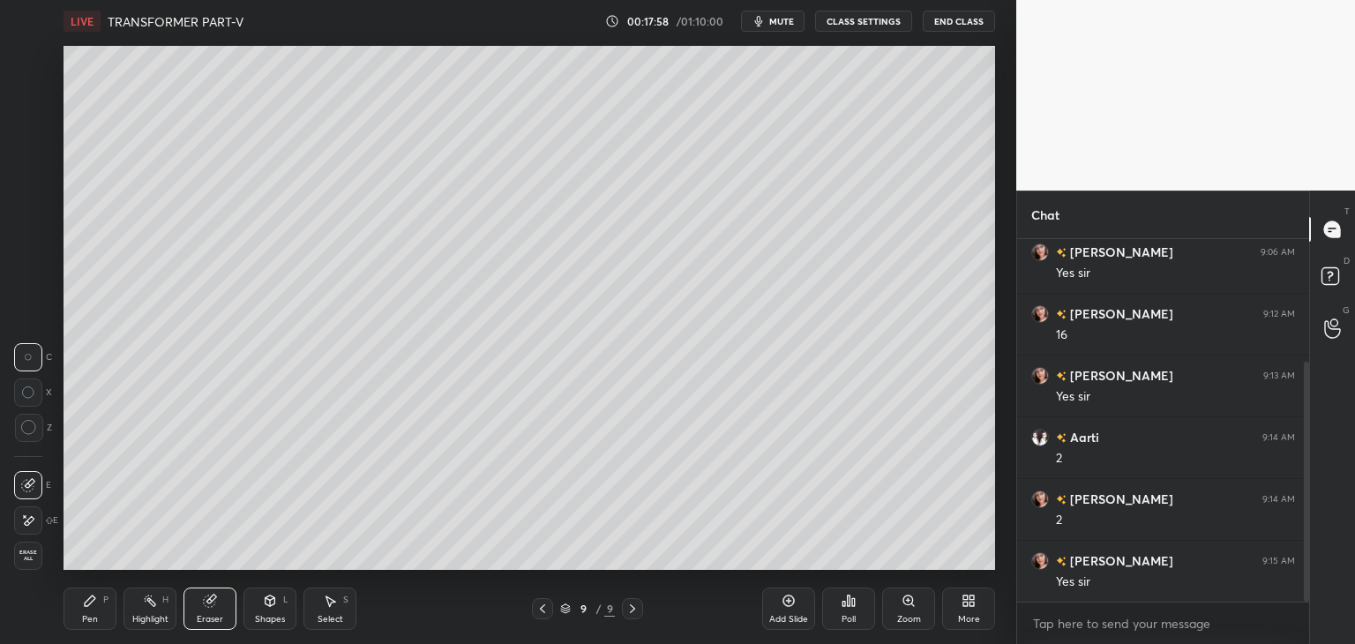
click at [86, 615] on div "Pen" at bounding box center [90, 619] width 16 height 9
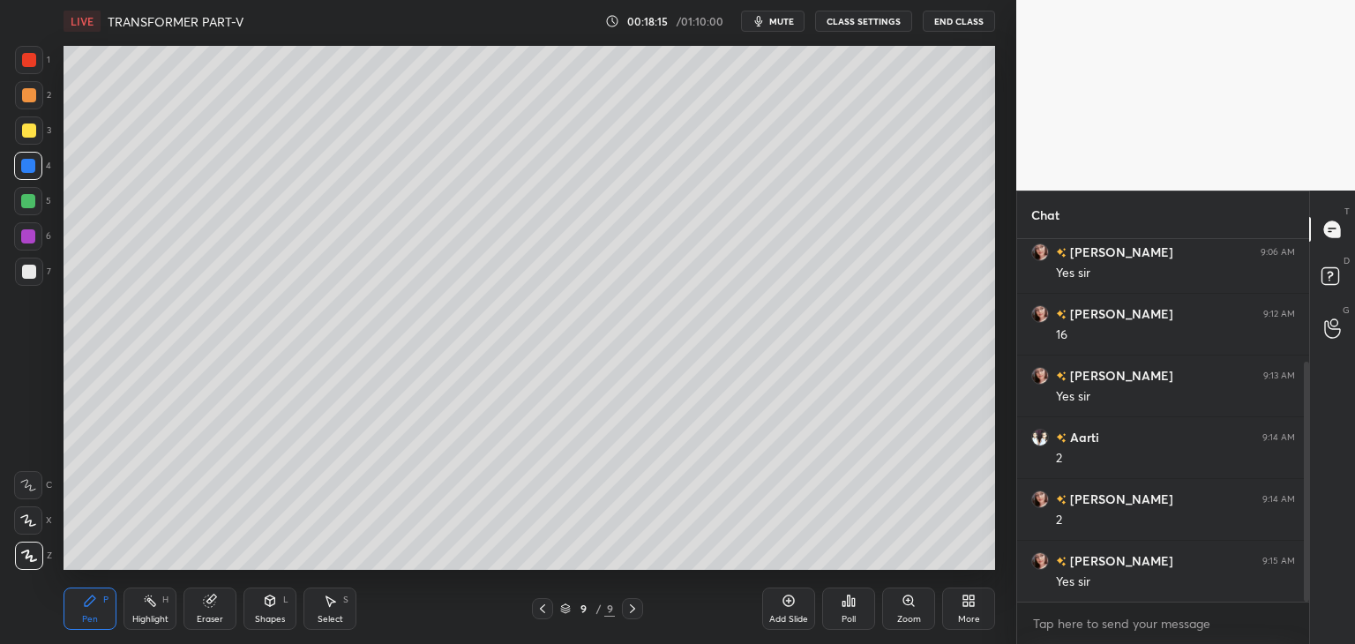
click at [31, 61] on div at bounding box center [29, 60] width 14 height 14
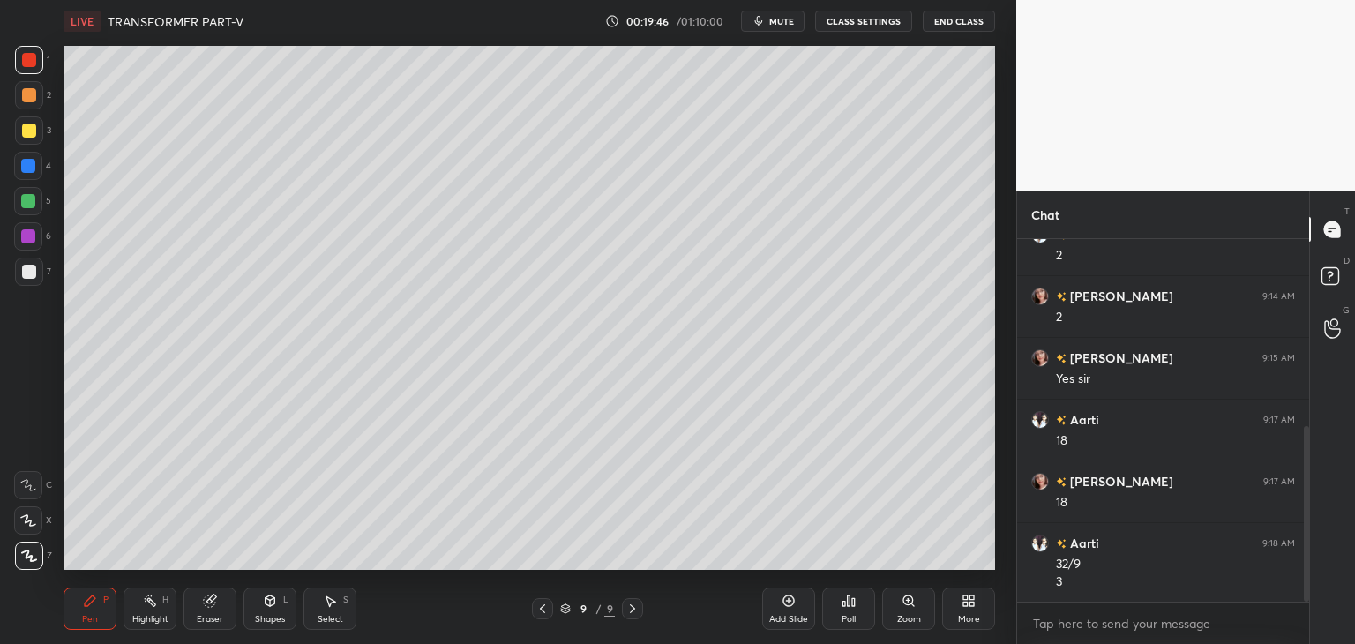
drag, startPoint x: 212, startPoint y: 611, endPoint x: 188, endPoint y: 616, distance: 24.4
click at [212, 611] on div "Eraser" at bounding box center [209, 608] width 53 height 42
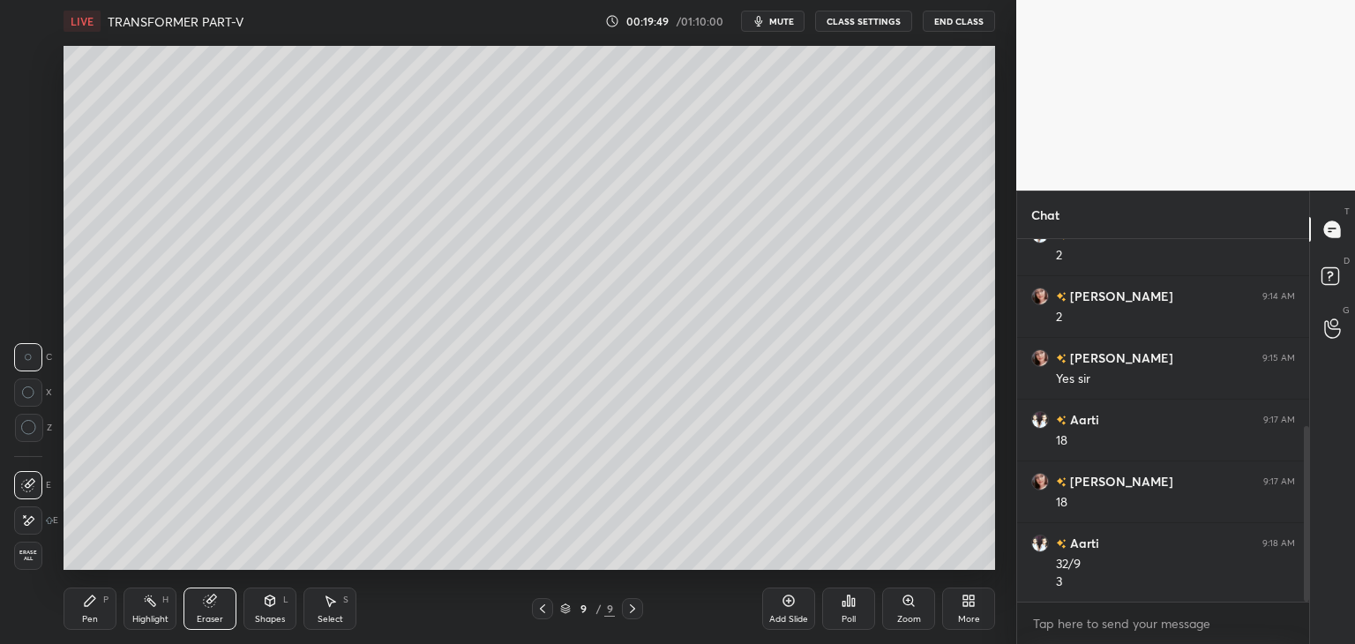
click at [101, 607] on div "Pen P" at bounding box center [89, 608] width 53 height 42
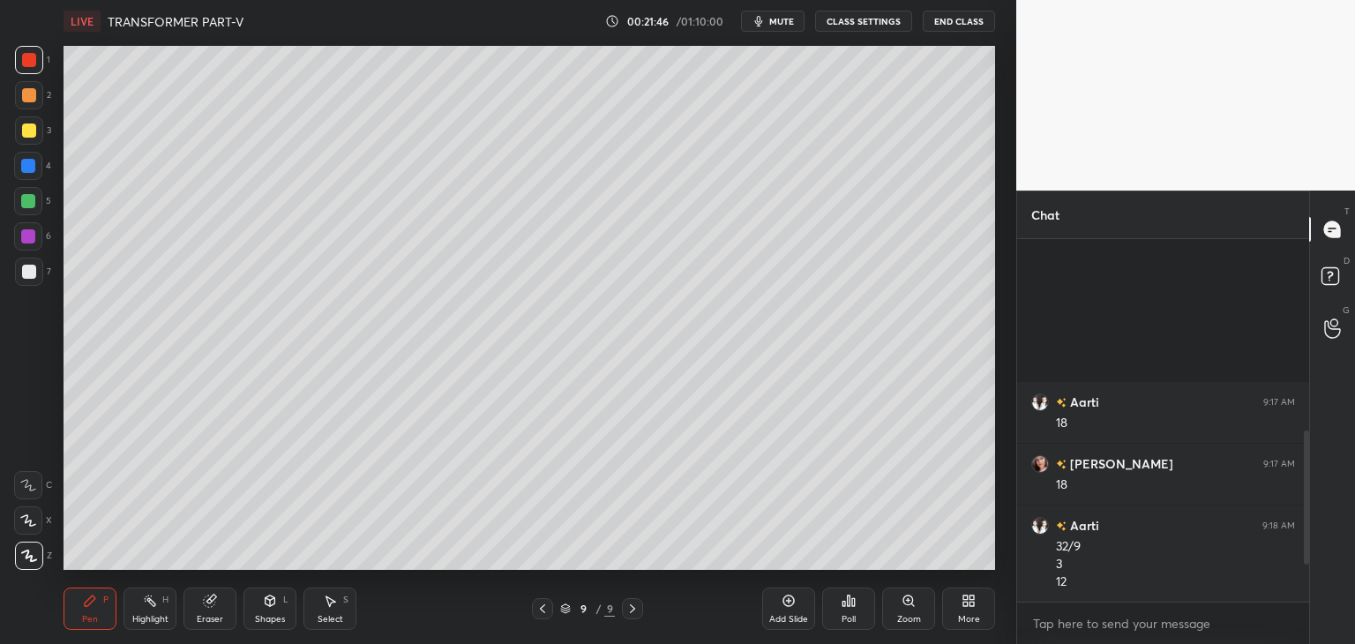
scroll to position [639, 0]
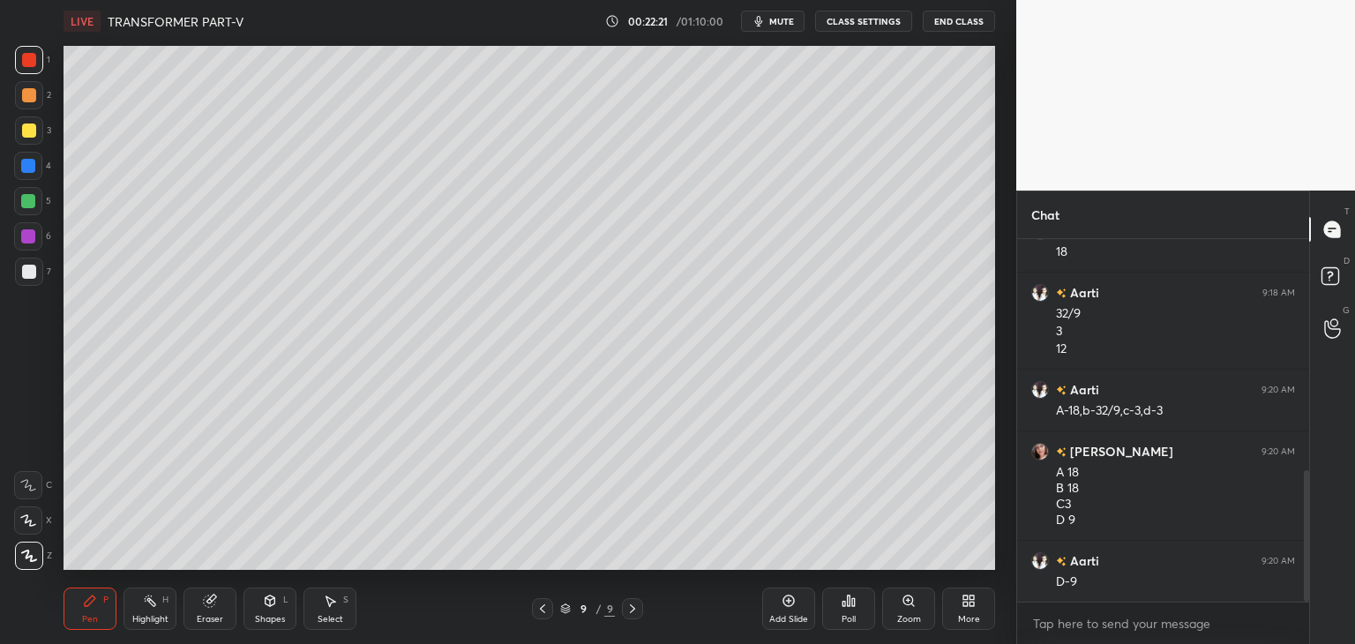
click at [28, 166] on div at bounding box center [28, 166] width 14 height 14
click at [28, 198] on div at bounding box center [28, 201] width 14 height 14
drag, startPoint x: 31, startPoint y: 269, endPoint x: 28, endPoint y: 283, distance: 14.4
click at [32, 269] on div at bounding box center [29, 272] width 14 height 14
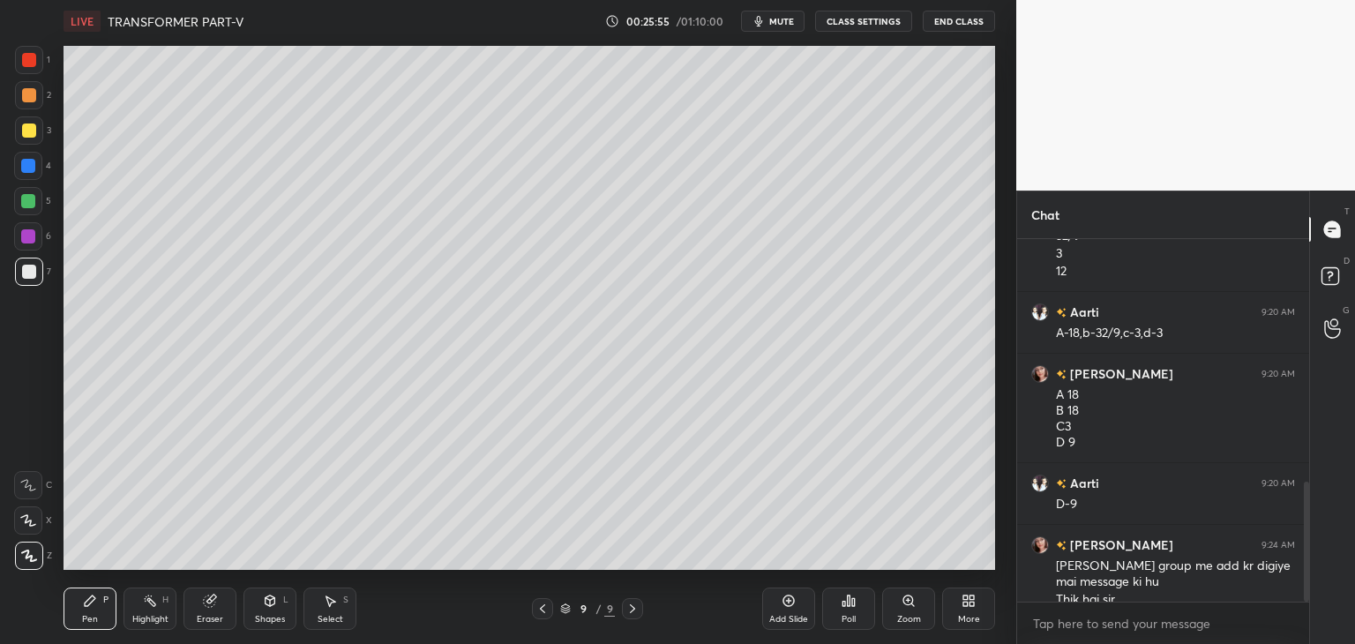
scroll to position [734, 0]
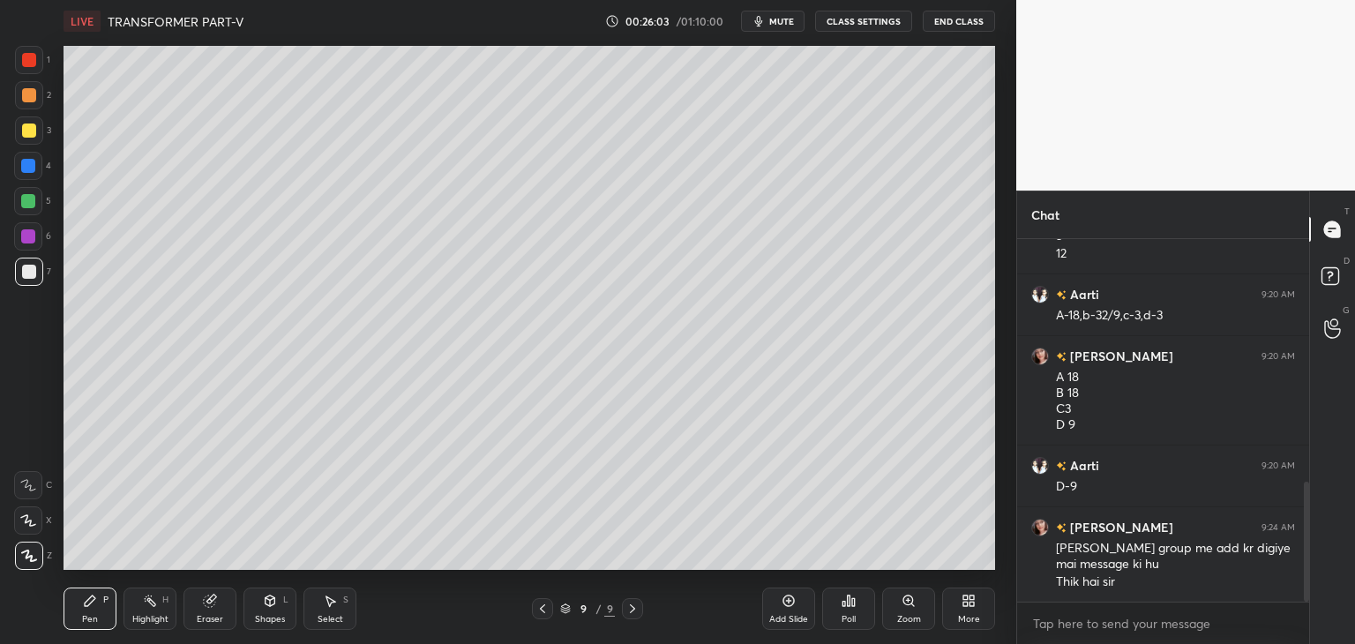
click at [31, 61] on div at bounding box center [29, 60] width 14 height 14
click at [955, 21] on button "End Class" at bounding box center [959, 21] width 72 height 21
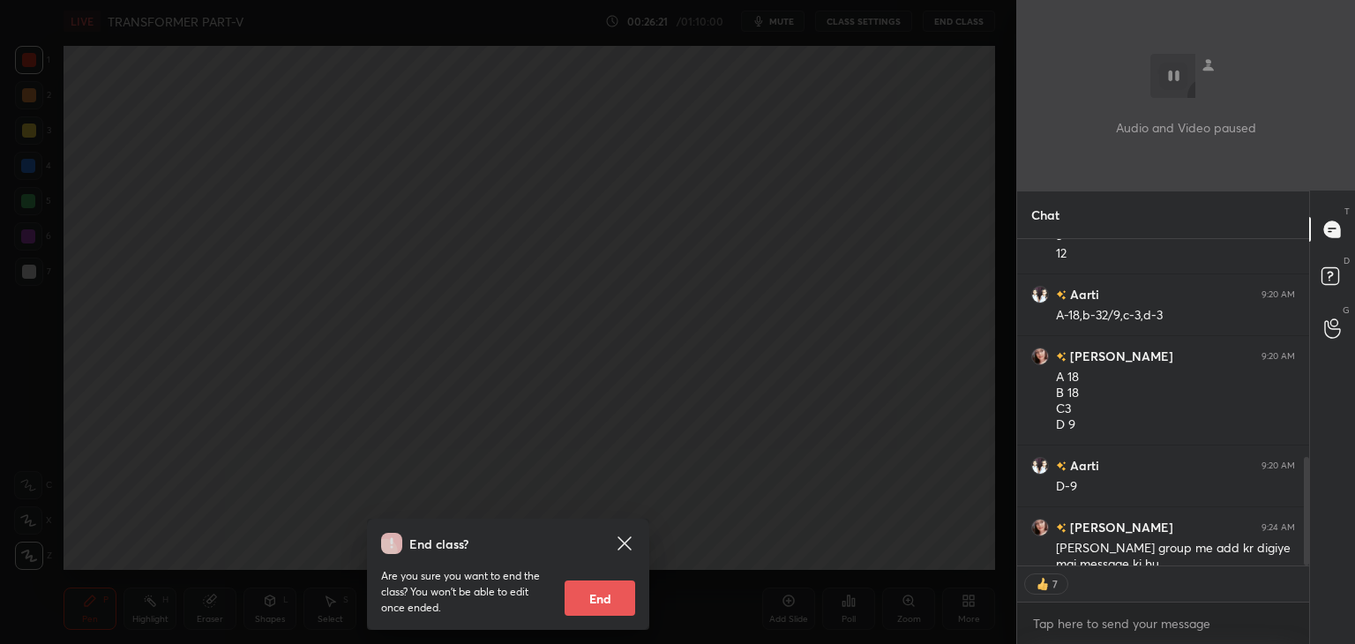
click at [601, 596] on button "End" at bounding box center [599, 597] width 71 height 35
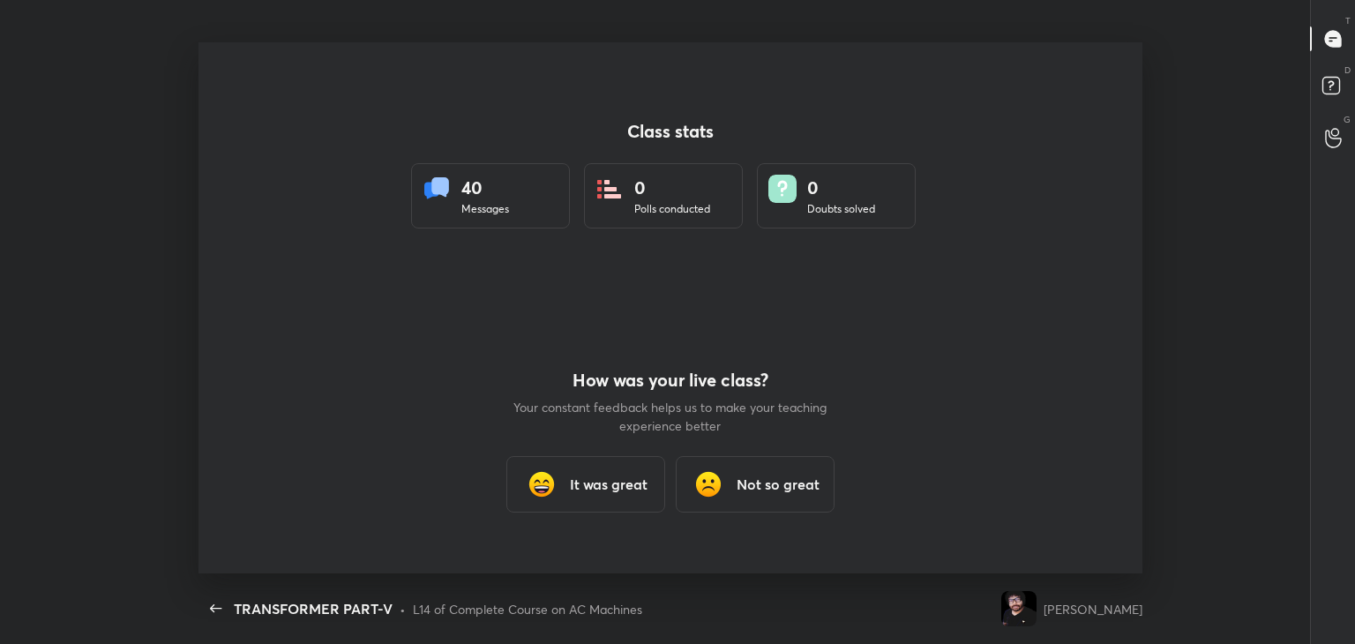
scroll to position [0, 0]
type textarea "x"
click at [602, 492] on h3 "It was great" at bounding box center [609, 484] width 78 height 21
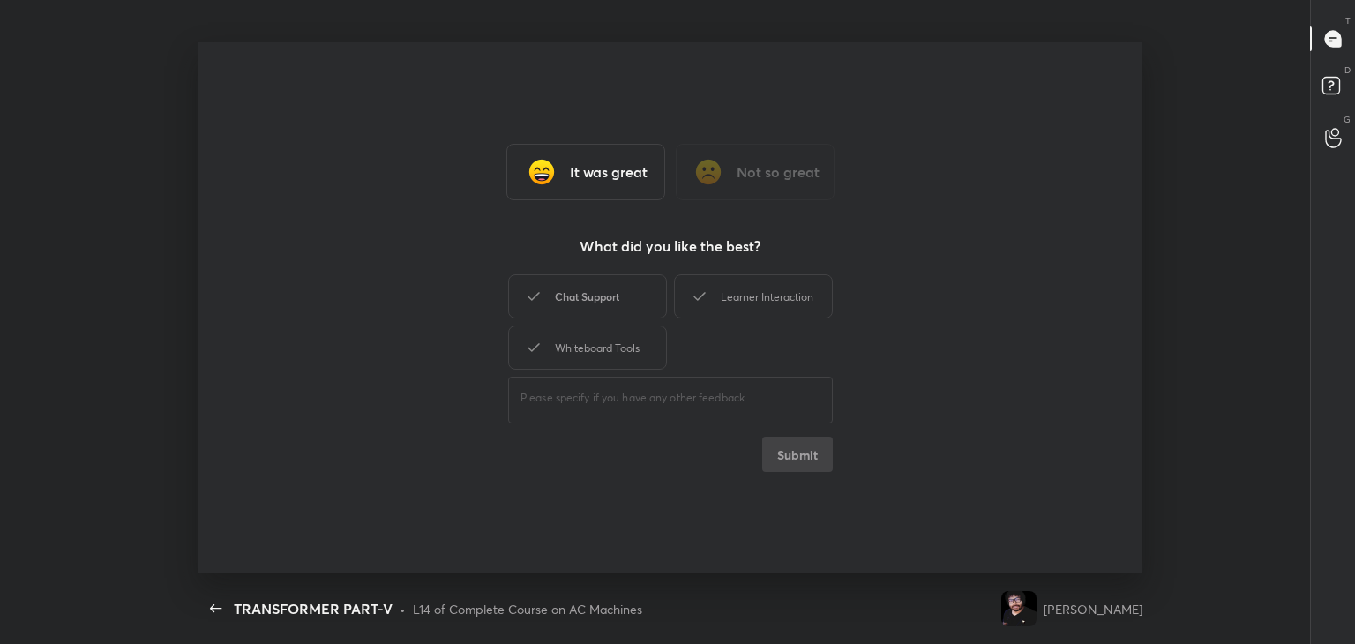
click at [598, 311] on div "Chat Support" at bounding box center [587, 296] width 159 height 44
click at [608, 346] on div "Whiteboard Tools" at bounding box center [587, 347] width 159 height 44
click at [773, 308] on div "Learner Interaction" at bounding box center [753, 296] width 159 height 44
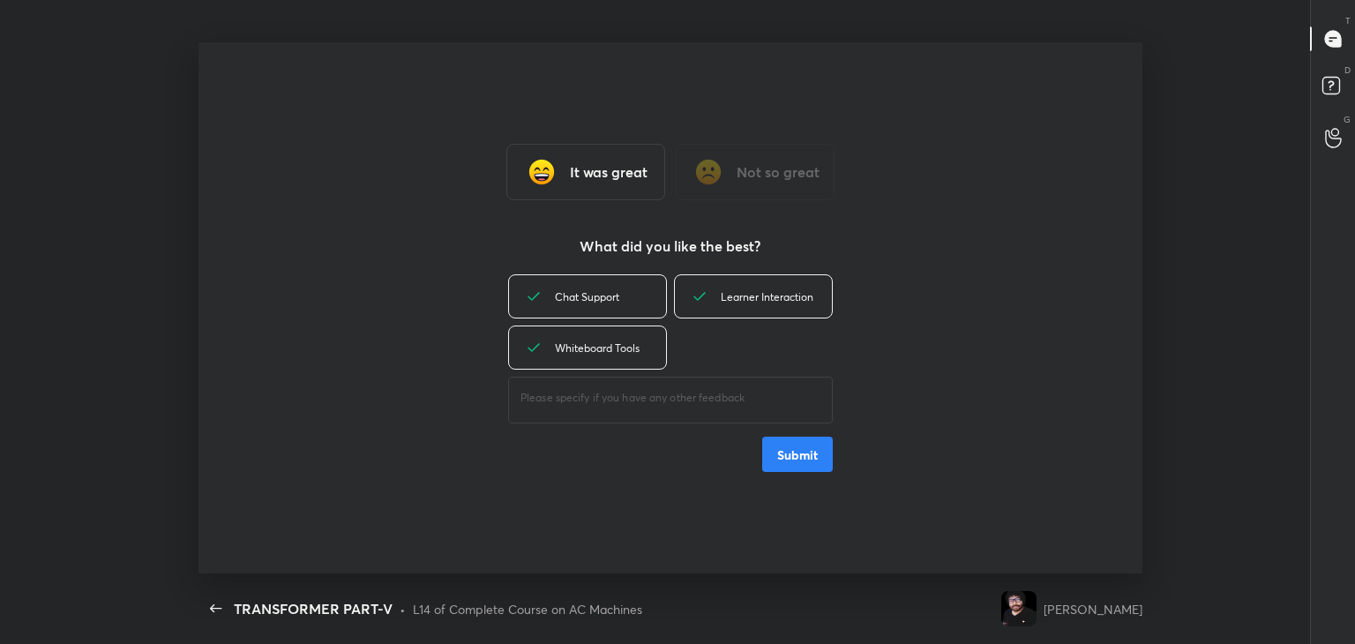
click at [790, 454] on button "Submit" at bounding box center [797, 454] width 71 height 35
